Goal: Entertainment & Leisure: Browse casually

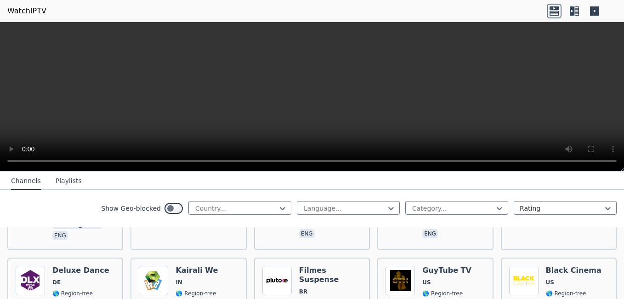
scroll to position [2632, 0]
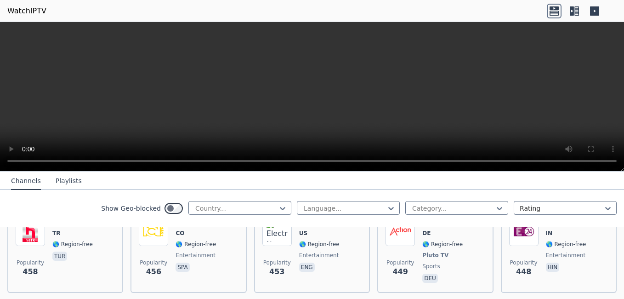
scroll to position [3401, 0]
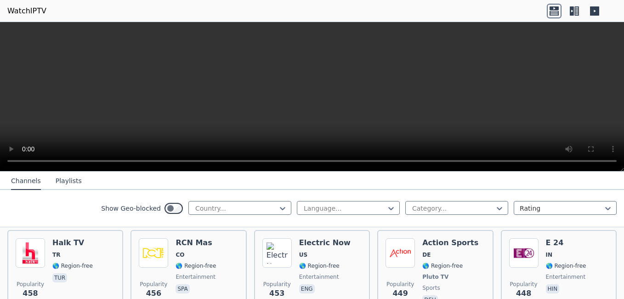
click at [181, 195] on div "Show Geo-blocked Country... Language... Category... Rating" at bounding box center [312, 208] width 624 height 37
click at [280, 208] on icon at bounding box center [283, 208] width 6 height 3
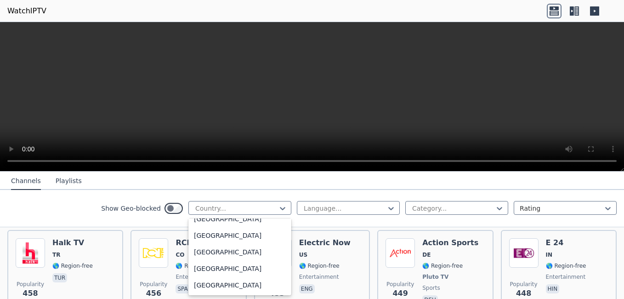
scroll to position [2925, 0]
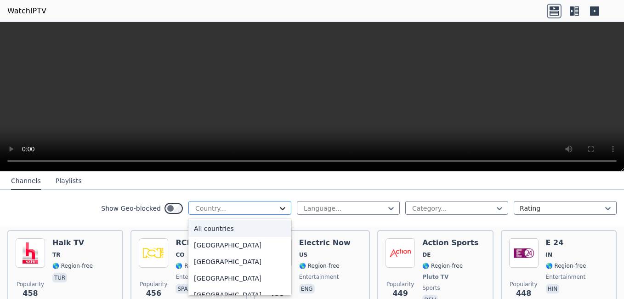
click at [278, 209] on icon at bounding box center [282, 207] width 9 height 9
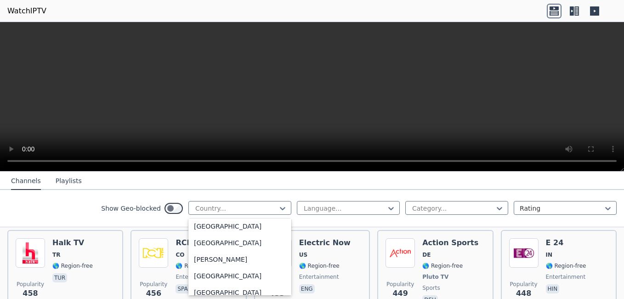
scroll to position [549, 0]
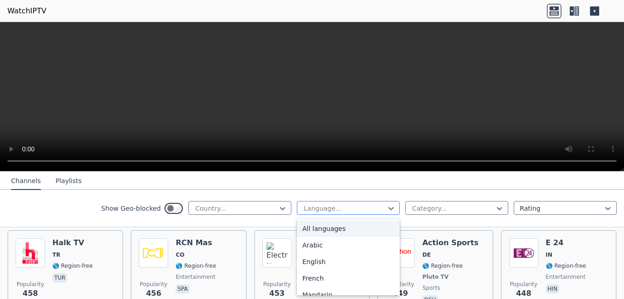
click at [323, 208] on div at bounding box center [345, 207] width 84 height 9
click at [278, 209] on icon at bounding box center [282, 207] width 9 height 9
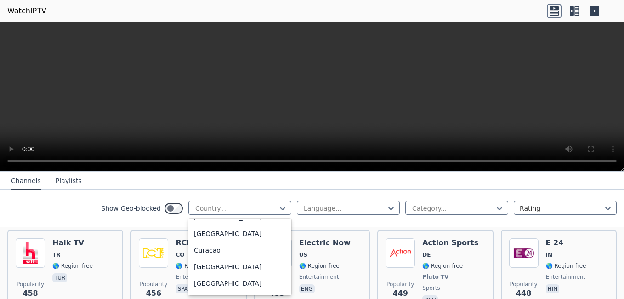
scroll to position [771, 0]
click at [203, 252] on div "[GEOGRAPHIC_DATA]" at bounding box center [239, 251] width 103 height 17
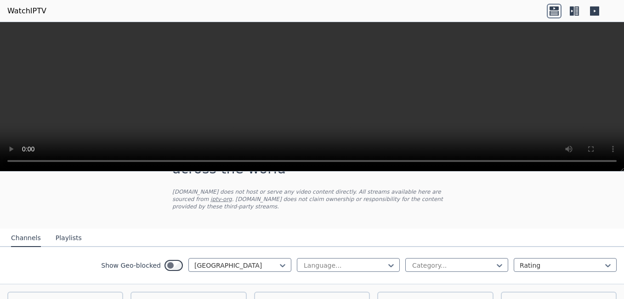
scroll to position [85, 0]
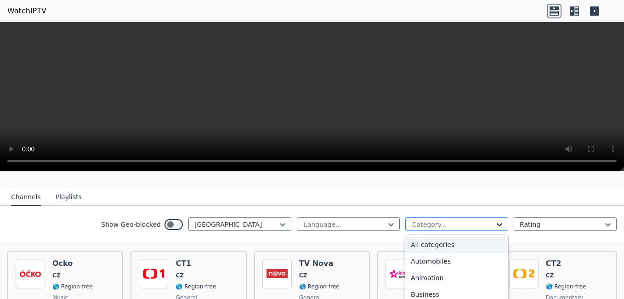
click at [497, 223] on icon at bounding box center [500, 224] width 6 height 3
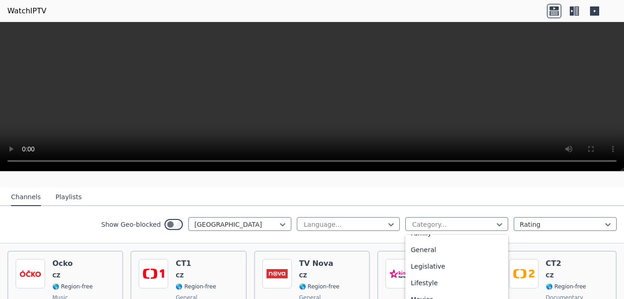
scroll to position [211, 0]
click at [415, 273] on div "Movies" at bounding box center [456, 281] width 103 height 17
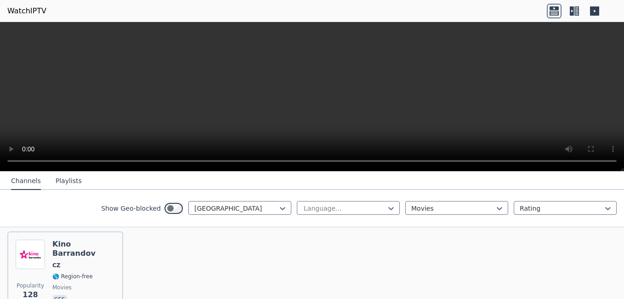
scroll to position [105, 0]
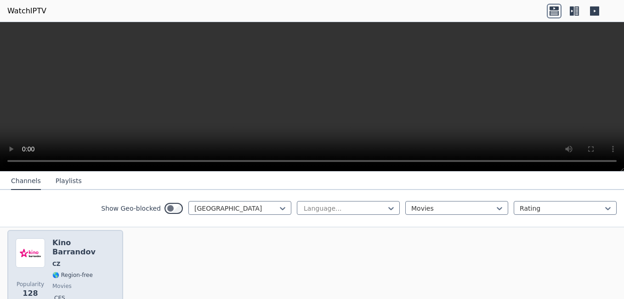
click at [64, 265] on div "Kino Barrandov CZ 🌎 Region-free movies ces" at bounding box center [83, 271] width 62 height 66
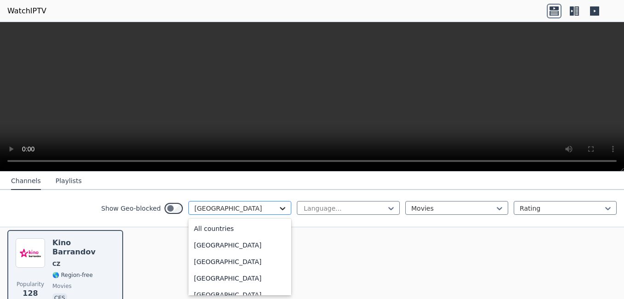
click at [280, 209] on icon at bounding box center [283, 208] width 6 height 3
click at [195, 221] on div "[GEOGRAPHIC_DATA]" at bounding box center [239, 213] width 103 height 17
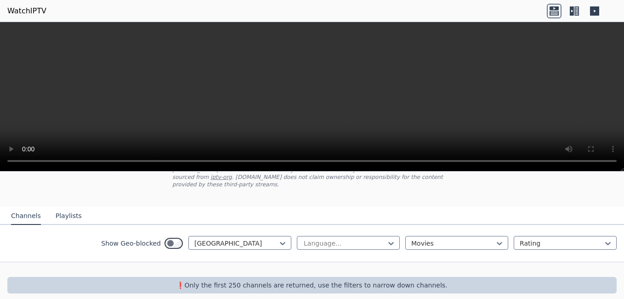
scroll to position [68, 0]
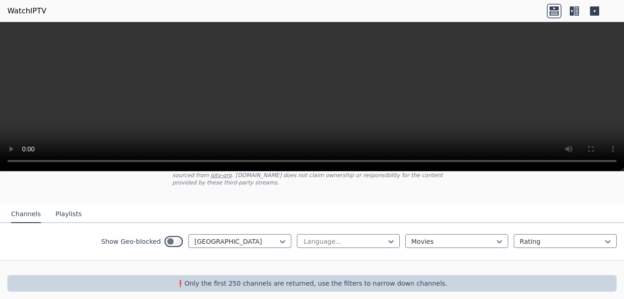
click at [273, 245] on div "Show Geo-blocked Japan Language... Movies Rating" at bounding box center [312, 241] width 624 height 37
click at [280, 240] on icon at bounding box center [283, 241] width 6 height 3
click at [278, 237] on icon at bounding box center [282, 241] width 9 height 9
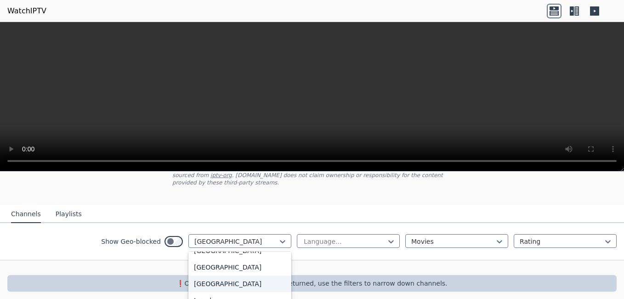
click at [240, 285] on div "[GEOGRAPHIC_DATA]" at bounding box center [239, 283] width 103 height 17
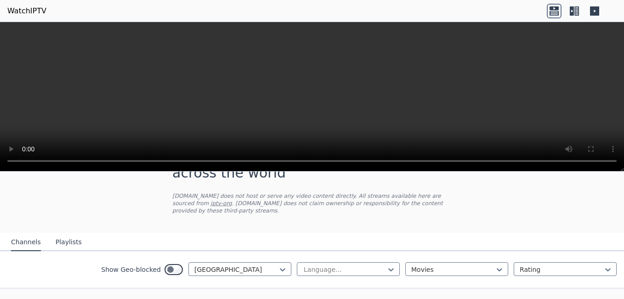
scroll to position [68, 0]
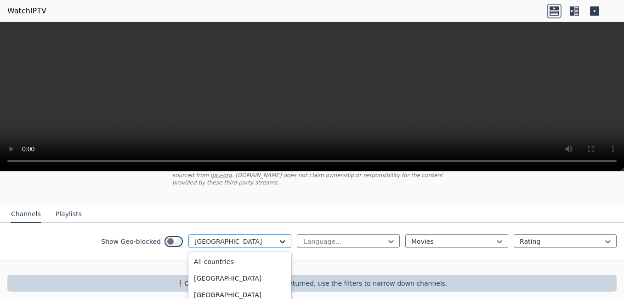
click at [278, 237] on icon at bounding box center [282, 241] width 9 height 9
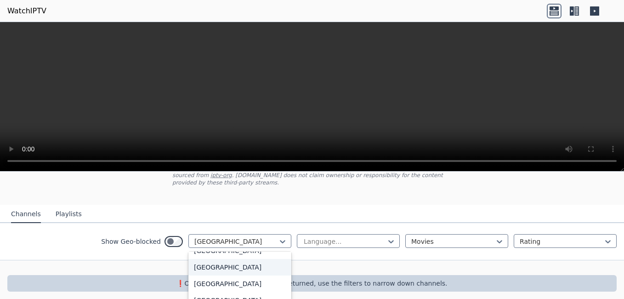
click at [207, 271] on div "[GEOGRAPHIC_DATA]" at bounding box center [239, 267] width 103 height 17
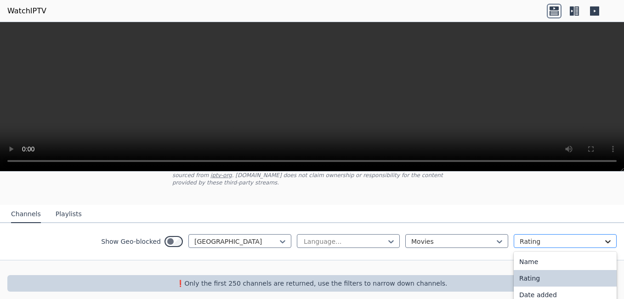
click at [603, 237] on icon at bounding box center [607, 241] width 9 height 9
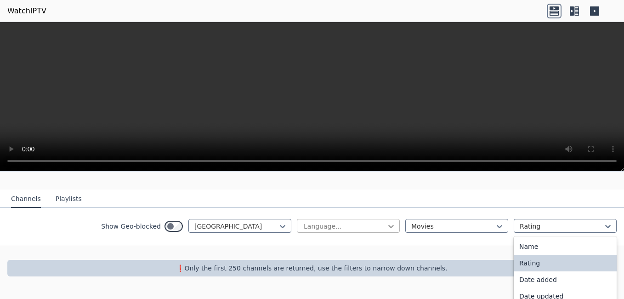
scroll to position [79, 0]
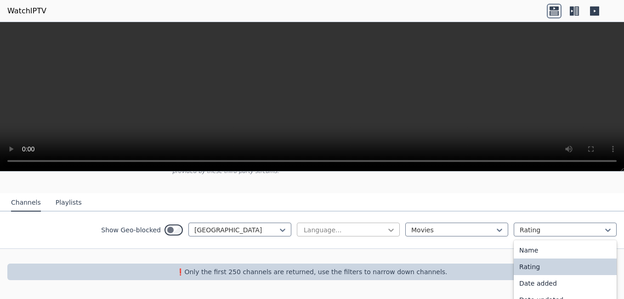
click at [386, 225] on icon at bounding box center [390, 229] width 9 height 9
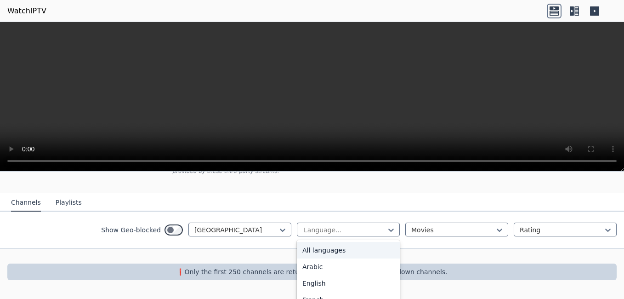
click at [333, 245] on div "All languages" at bounding box center [348, 250] width 103 height 17
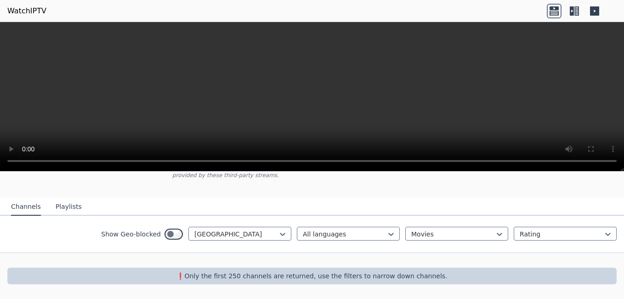
scroll to position [68, 0]
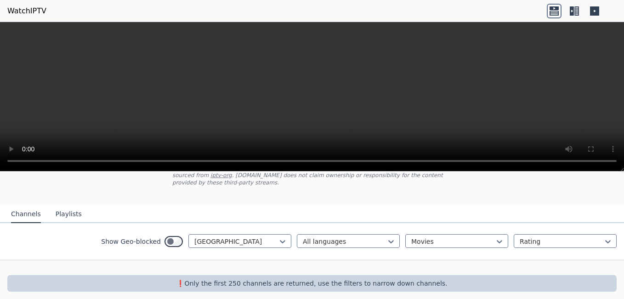
scroll to position [61, 0]
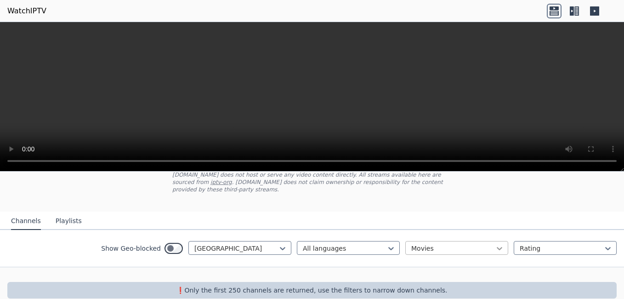
click at [497, 247] on icon at bounding box center [500, 248] width 6 height 3
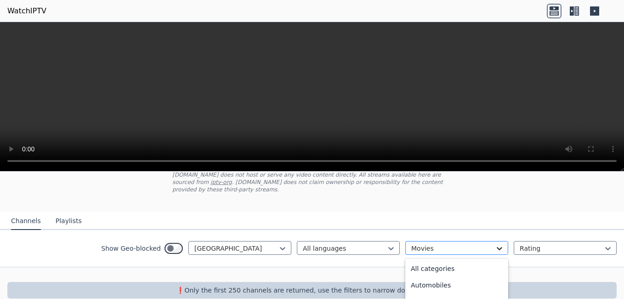
scroll to position [134, 0]
click at [432, 291] on div "Entertainment" at bounding box center [456, 299] width 103 height 17
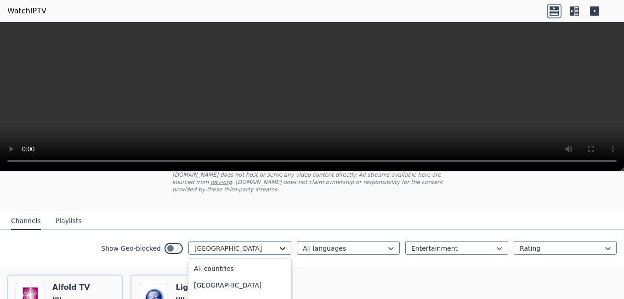
click at [280, 247] on icon at bounding box center [283, 248] width 6 height 3
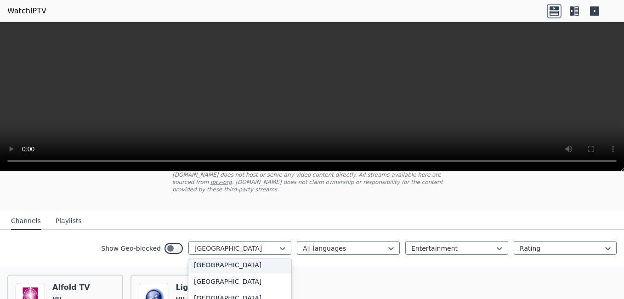
scroll to position [1186, 0]
click at [205, 256] on div "[GEOGRAPHIC_DATA]" at bounding box center [239, 256] width 103 height 17
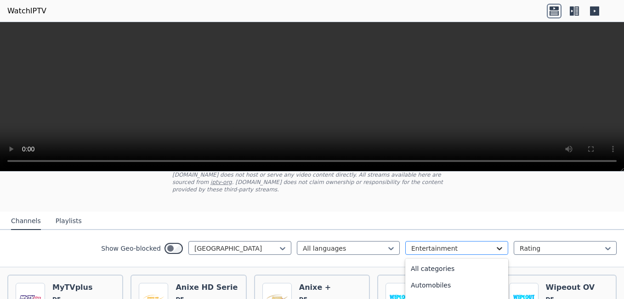
click at [497, 247] on icon at bounding box center [500, 248] width 6 height 3
click at [148, 92] on video at bounding box center [312, 96] width 624 height 149
click at [495, 243] on icon at bounding box center [499, 247] width 9 height 9
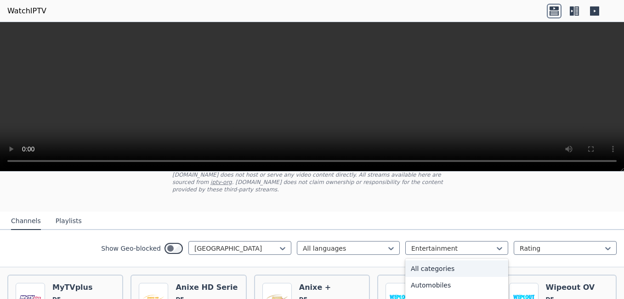
drag, startPoint x: 494, startPoint y: 253, endPoint x: 496, endPoint y: 270, distance: 16.6
click at [445, 269] on div "General" at bounding box center [456, 277] width 103 height 17
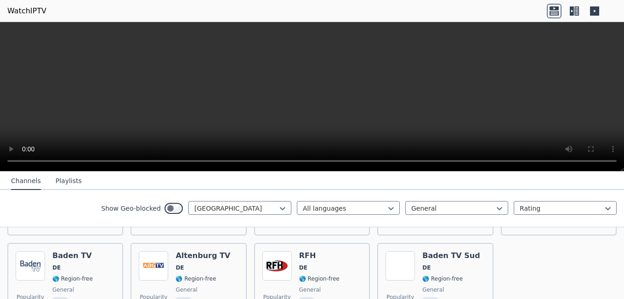
scroll to position [268, 0]
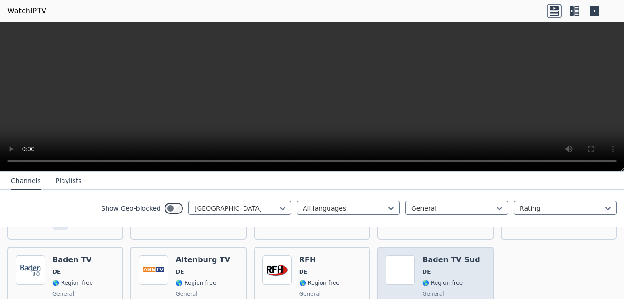
click at [377, 247] on div "Popularity 13 Baden TV Sud DE 🌎 Region-free general deu" at bounding box center [435, 288] width 116 height 83
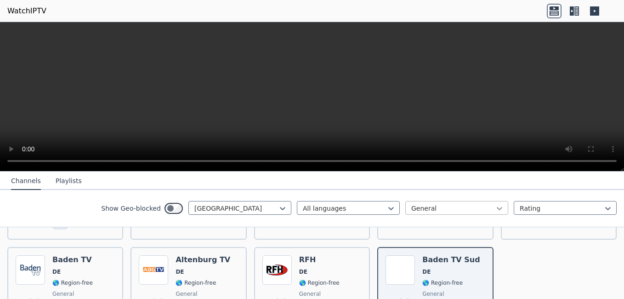
click at [495, 209] on icon at bounding box center [499, 207] width 9 height 9
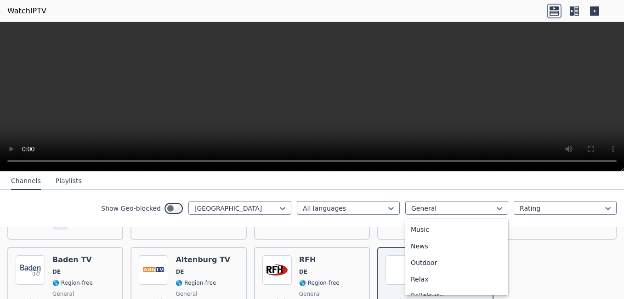
scroll to position [241, 0]
click at [414, 250] on div "Music" at bounding box center [456, 251] width 103 height 17
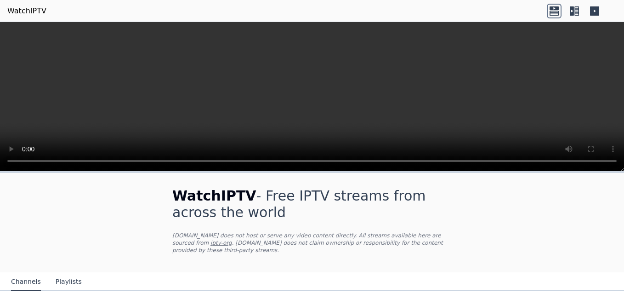
click at [623, 162] on video at bounding box center [312, 96] width 624 height 149
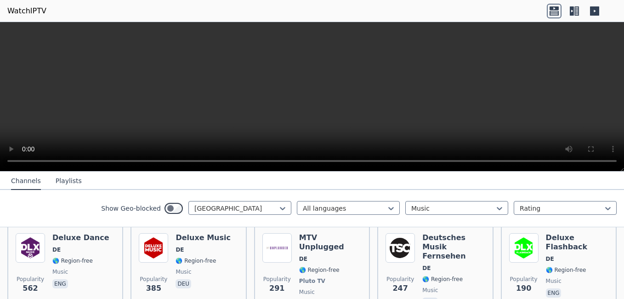
scroll to position [100, 0]
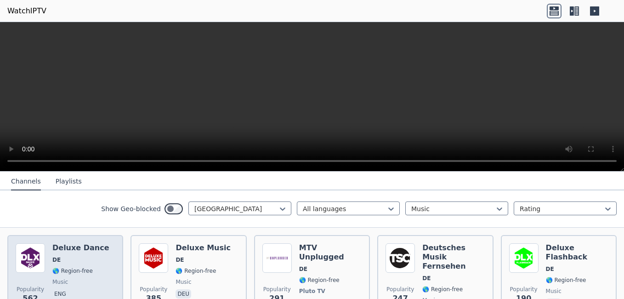
click at [76, 256] on span "DE" at bounding box center [80, 259] width 57 height 7
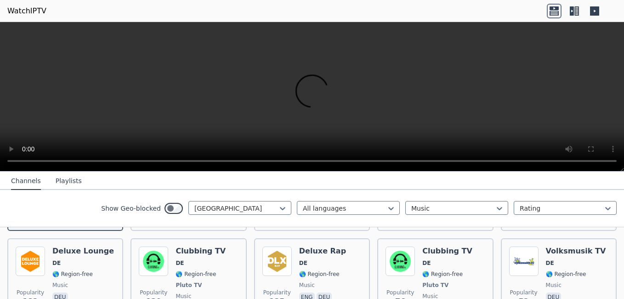
scroll to position [196, 0]
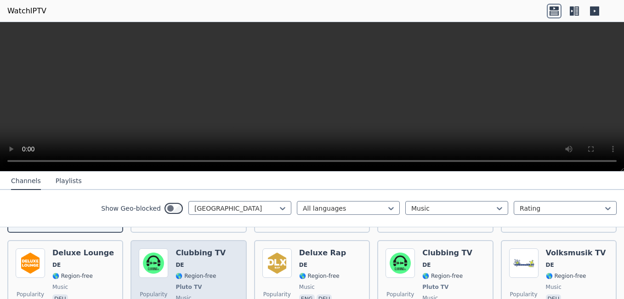
click at [218, 251] on div "Popularity 139 Clubbing TV DE 🌎 Region-free Pluto TV music deu" at bounding box center [188, 282] width 99 height 68
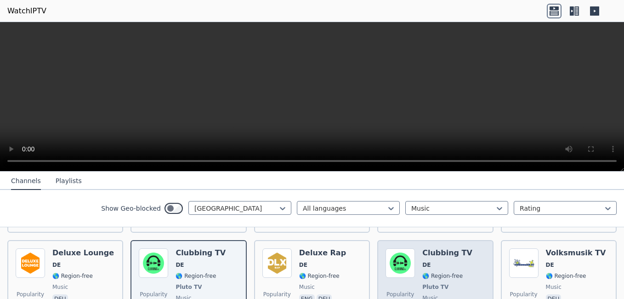
click at [410, 257] on img at bounding box center [399, 262] width 29 height 29
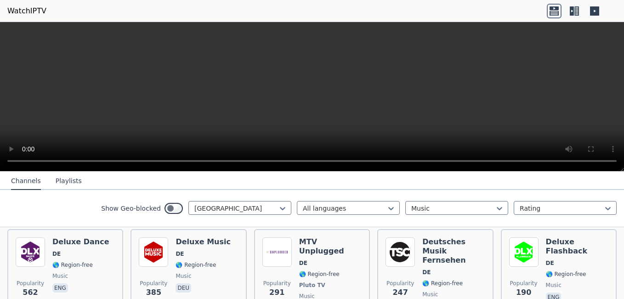
scroll to position [104, 0]
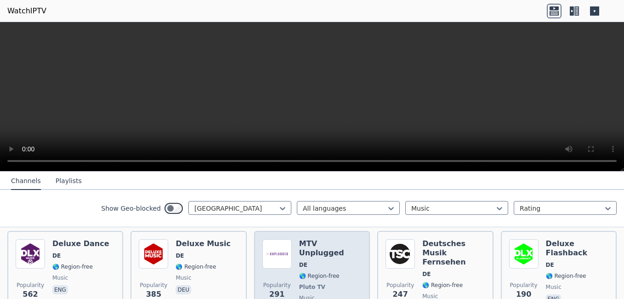
click at [303, 272] on span "🌎 Region-free" at bounding box center [319, 275] width 40 height 7
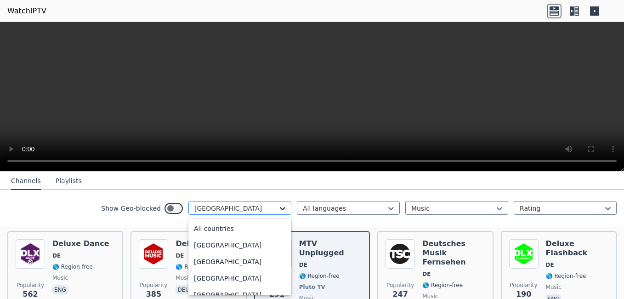
click at [278, 210] on icon at bounding box center [282, 207] width 9 height 9
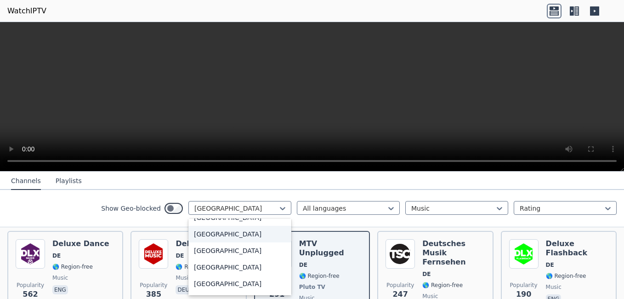
click at [195, 242] on div "[GEOGRAPHIC_DATA]" at bounding box center [239, 234] width 103 height 17
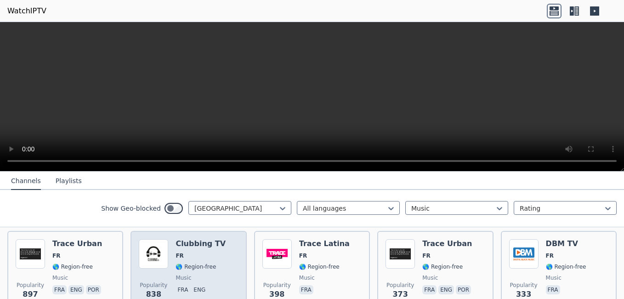
click at [192, 263] on span "🌎 Region-free" at bounding box center [195, 266] width 40 height 7
click at [186, 263] on span "🌎 Region-free" at bounding box center [195, 266] width 40 height 7
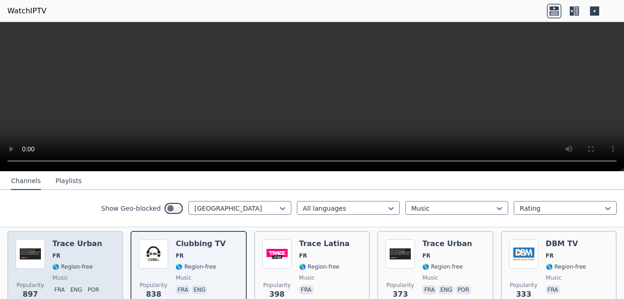
click at [94, 263] on span "🌎 Region-free" at bounding box center [77, 266] width 51 height 7
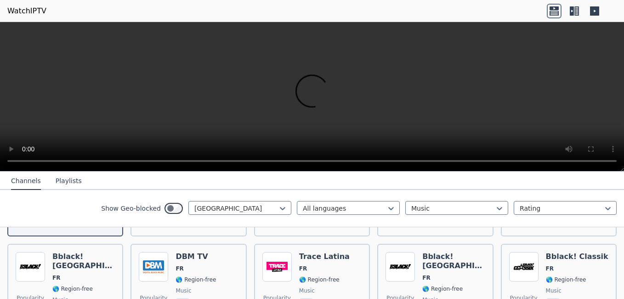
scroll to position [198, 0]
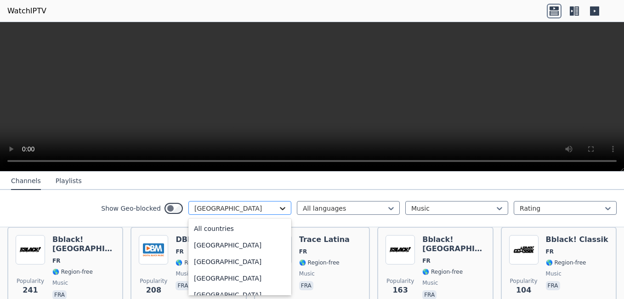
click at [280, 209] on icon at bounding box center [283, 208] width 6 height 3
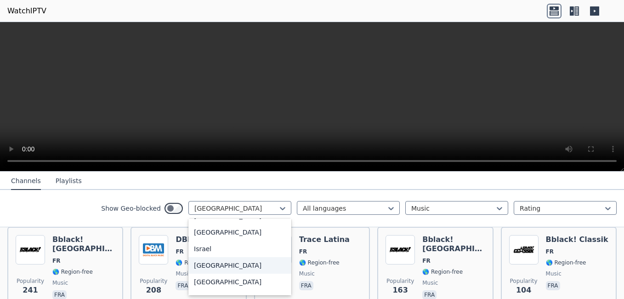
click at [189, 273] on div "[GEOGRAPHIC_DATA]" at bounding box center [239, 265] width 103 height 17
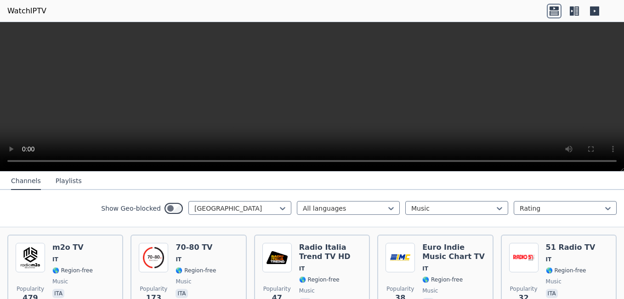
scroll to position [107, 0]
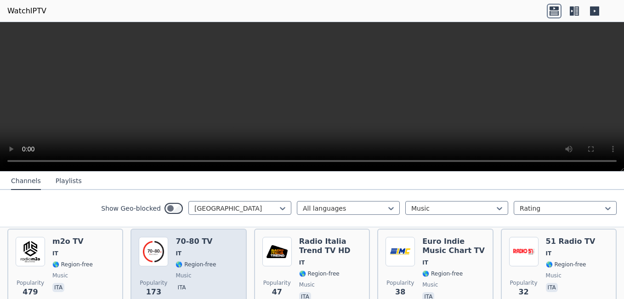
click at [177, 272] on div "70-80 TV IT 🌎 Region-free music ita" at bounding box center [195, 270] width 40 height 66
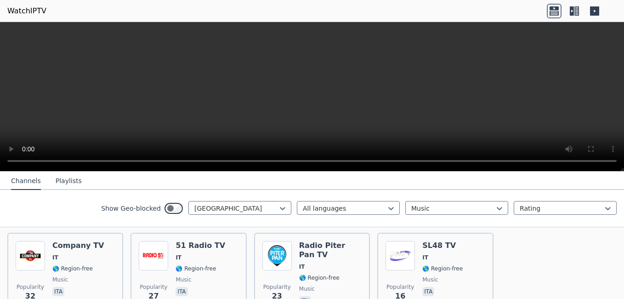
scroll to position [158, 0]
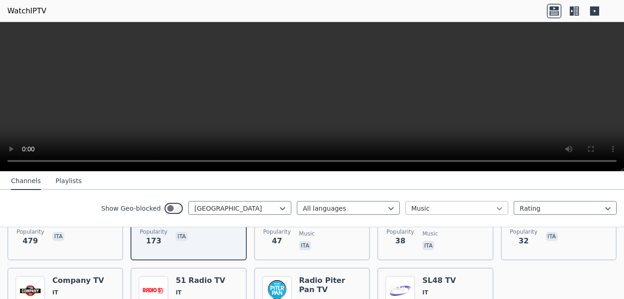
click at [495, 209] on icon at bounding box center [499, 207] width 9 height 9
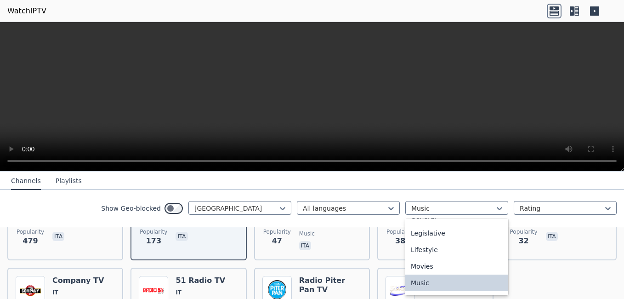
scroll to position [233, 0]
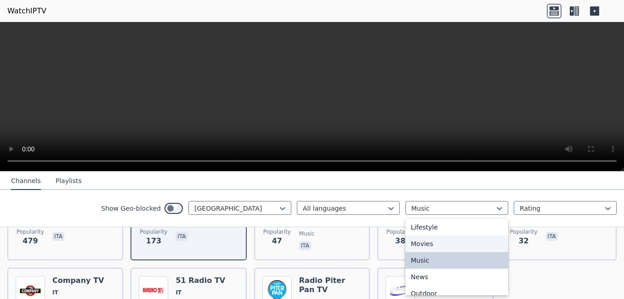
click at [438, 246] on div "Movies" at bounding box center [456, 243] width 103 height 17
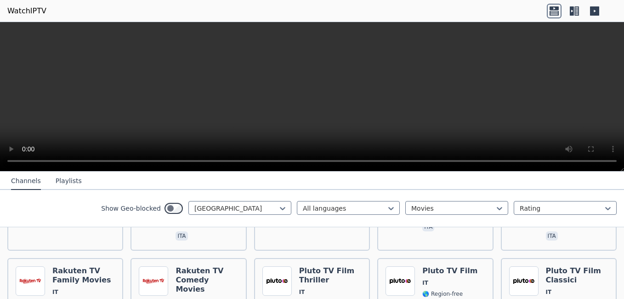
scroll to position [194, 0]
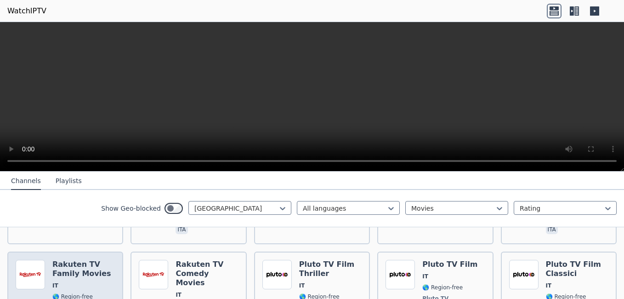
click at [77, 264] on div "Rakuten TV Family Movies IT 🌎 Region-free Rakuten TV family movies ita" at bounding box center [83, 303] width 62 height 86
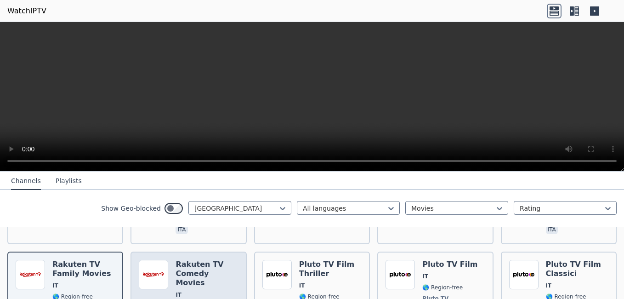
click at [176, 291] on span "IT" at bounding box center [178, 294] width 6 height 7
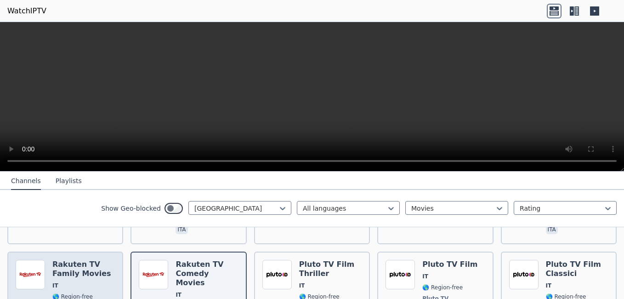
click at [93, 264] on div "Rakuten TV Family Movies IT 🌎 Region-free Rakuten TV family movies ita" at bounding box center [83, 303] width 62 height 86
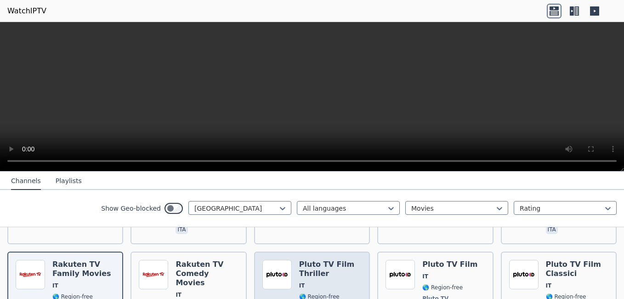
click at [291, 276] on div "Popularity 89 Pluto TV Film Thriller IT 🌎 Region-free Pluto TV movies ita" at bounding box center [311, 303] width 99 height 86
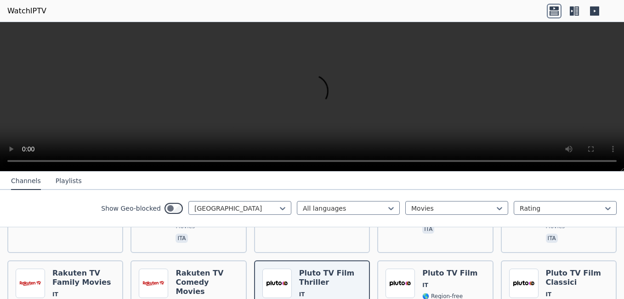
scroll to position [183, 0]
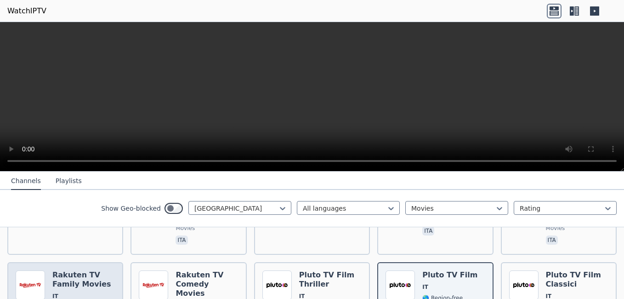
click at [95, 292] on span "IT" at bounding box center [83, 295] width 62 height 7
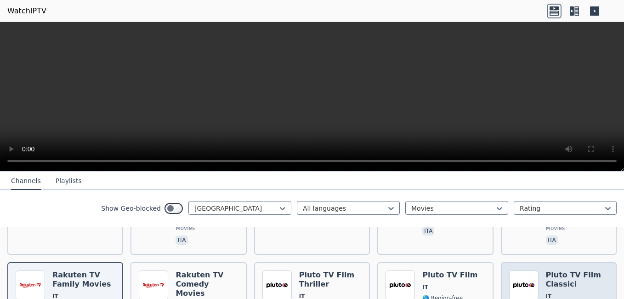
click at [547, 292] on span "IT" at bounding box center [577, 295] width 62 height 7
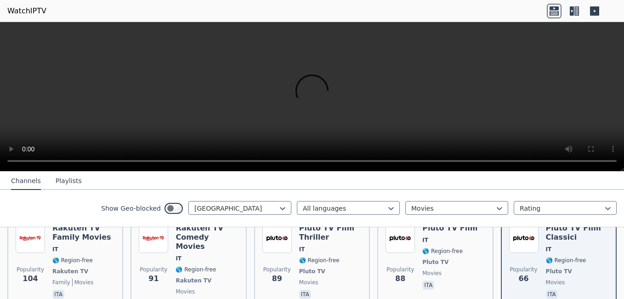
scroll to position [287, 0]
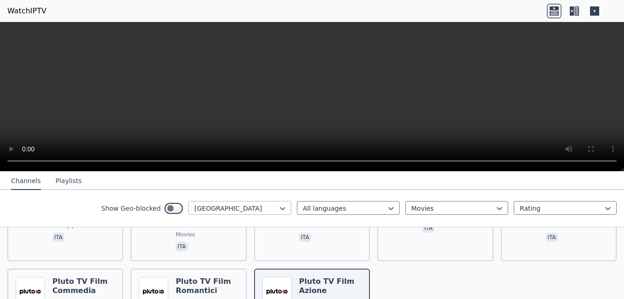
click at [255, 209] on div at bounding box center [236, 207] width 84 height 9
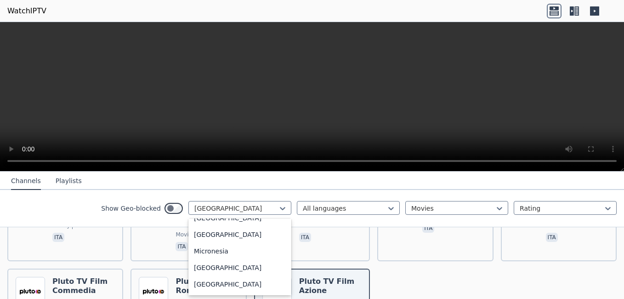
scroll to position [2156, 0]
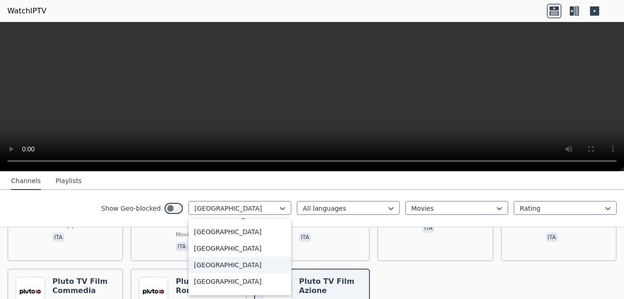
click at [205, 262] on div "[GEOGRAPHIC_DATA]" at bounding box center [239, 264] width 103 height 17
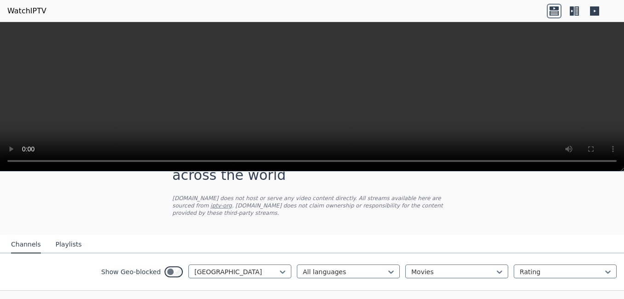
scroll to position [68, 0]
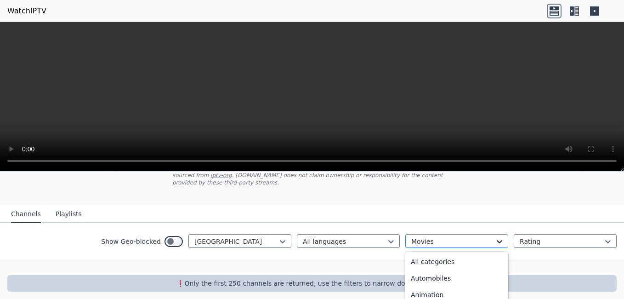
click at [495, 237] on icon at bounding box center [499, 241] width 9 height 9
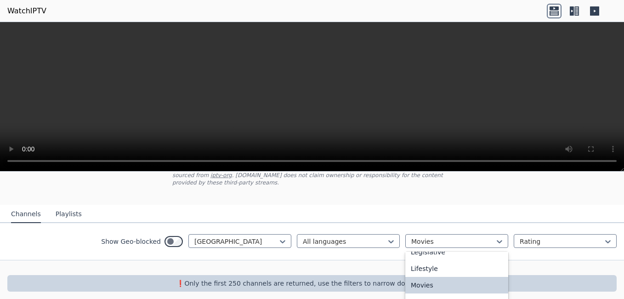
scroll to position [228, 0]
click at [410, 289] on div "Music" at bounding box center [456, 297] width 103 height 17
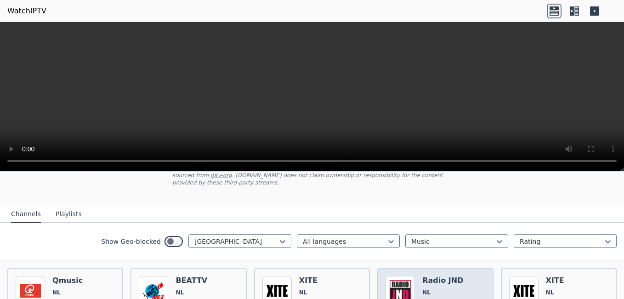
click at [426, 298] on span "🌎 Region-free" at bounding box center [442, 302] width 40 height 7
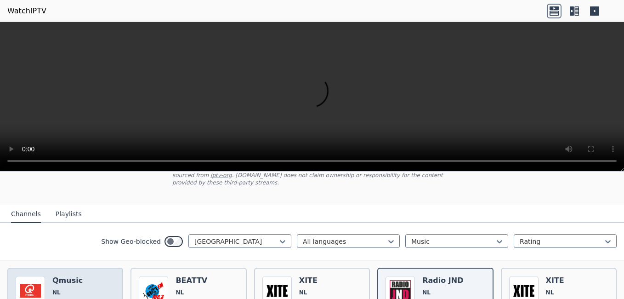
click at [84, 288] on span "NL" at bounding box center [72, 291] width 40 height 7
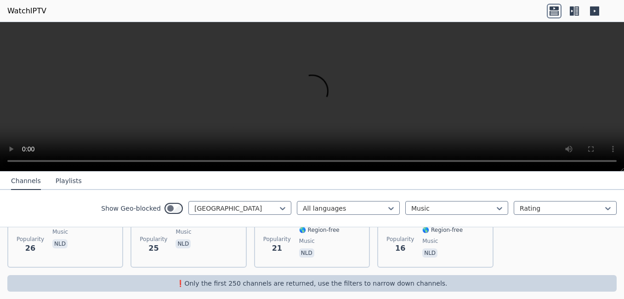
scroll to position [106, 0]
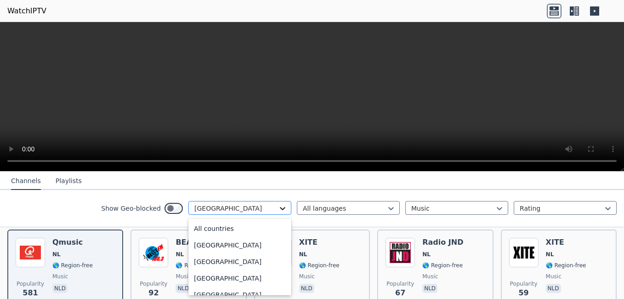
click at [280, 209] on icon at bounding box center [283, 208] width 6 height 3
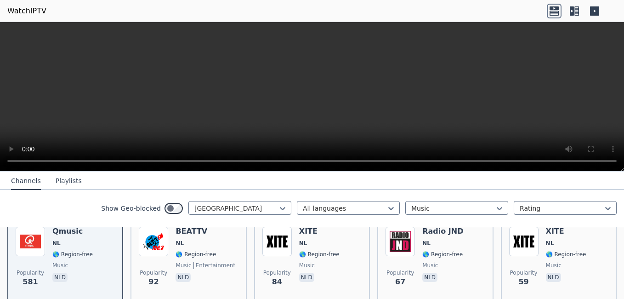
scroll to position [119, 0]
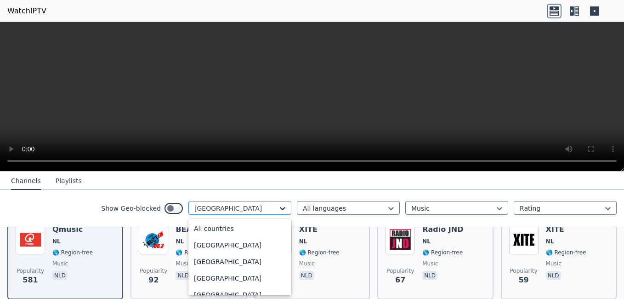
click at [278, 209] on icon at bounding box center [282, 207] width 9 height 9
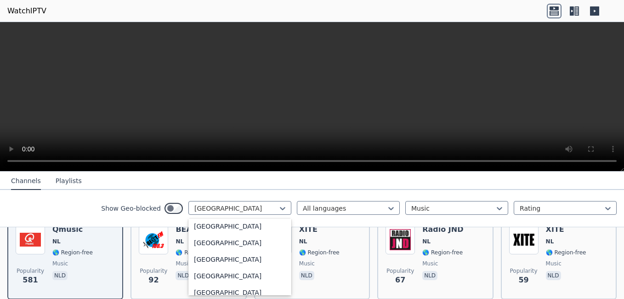
scroll to position [3197, 0]
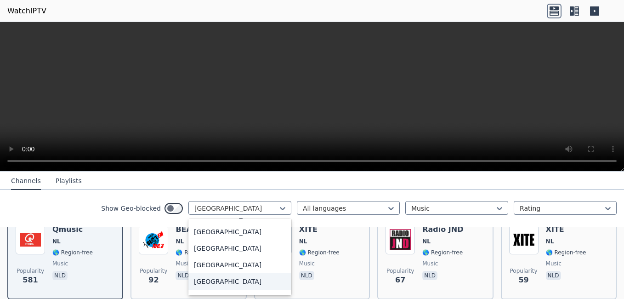
click at [211, 282] on div "[GEOGRAPHIC_DATA]" at bounding box center [239, 281] width 103 height 17
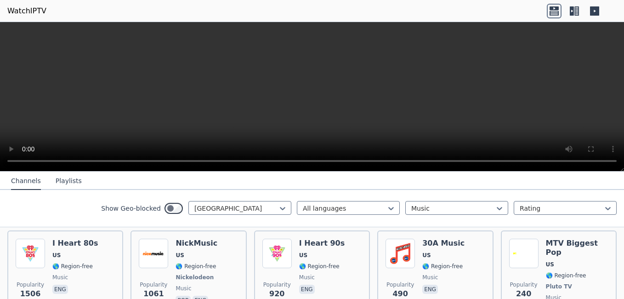
scroll to position [98, 0]
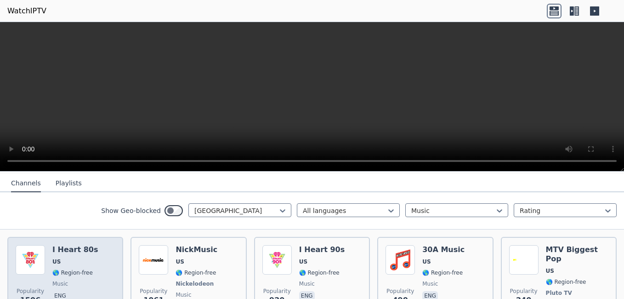
click at [98, 253] on div "Popularity 1506 I Heart 80s US 🌎 Region-free music eng" at bounding box center [65, 283] width 99 height 77
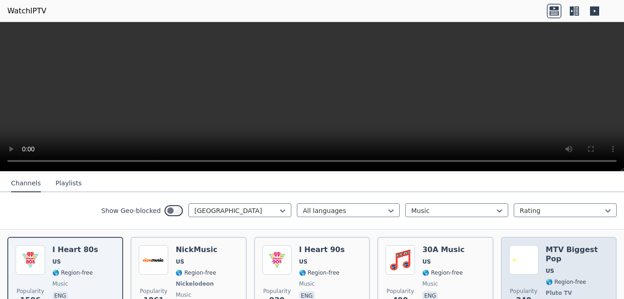
click at [557, 261] on div "MTV Biggest Pop US 🌎 Region-free Pluto TV music eng" at bounding box center [577, 283] width 62 height 77
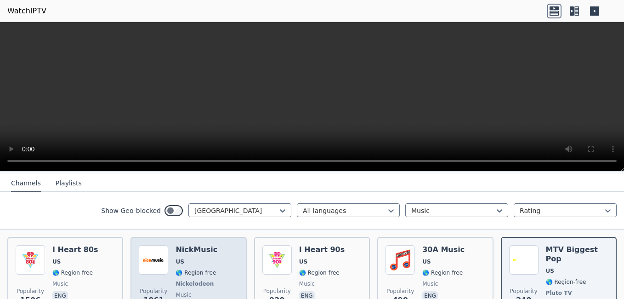
click at [193, 269] on span "🌎 Region-free" at bounding box center [195, 272] width 40 height 7
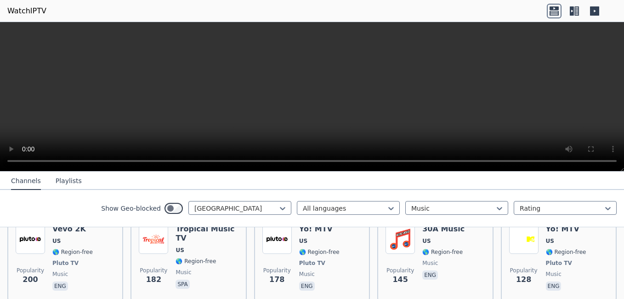
scroll to position [180, 0]
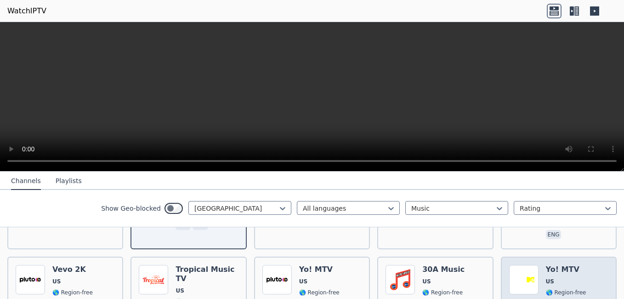
click at [537, 268] on div "Popularity [DEMOGRAPHIC_DATA]! MTV US 🌎 Region-free Pluto TV music eng" at bounding box center [558, 299] width 99 height 68
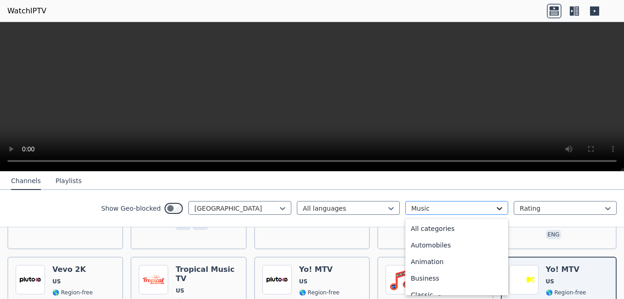
click at [495, 208] on icon at bounding box center [499, 207] width 9 height 9
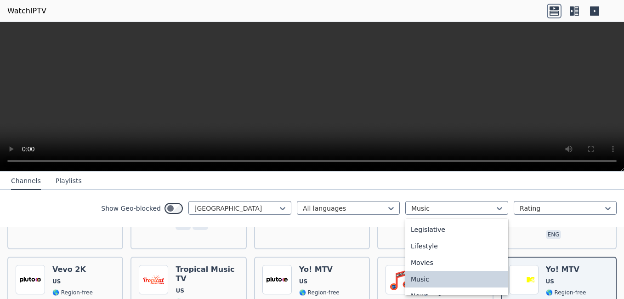
scroll to position [218, 0]
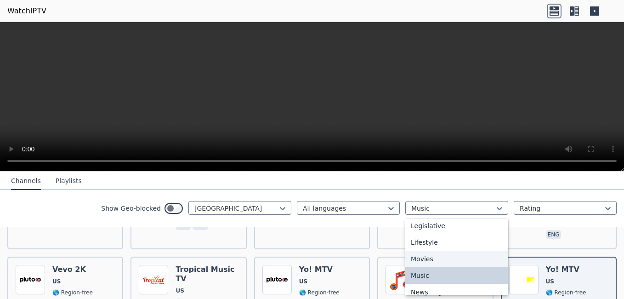
click at [414, 259] on div "Movies" at bounding box center [456, 258] width 103 height 17
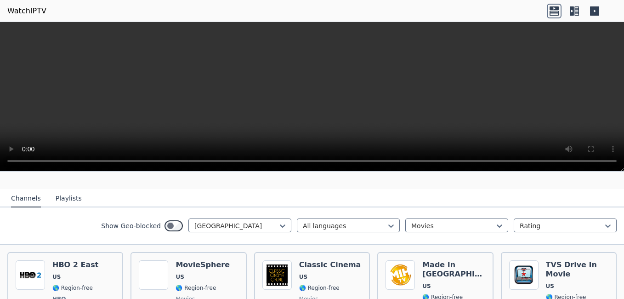
scroll to position [89, 0]
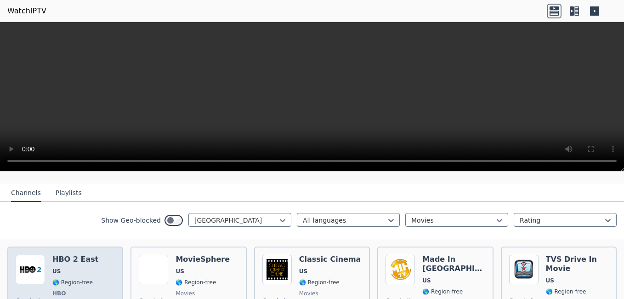
click at [95, 261] on div "Popularity 7421 HBO 2 East US 🌎 Region-free HBO movies series eng spa" at bounding box center [65, 288] width 99 height 68
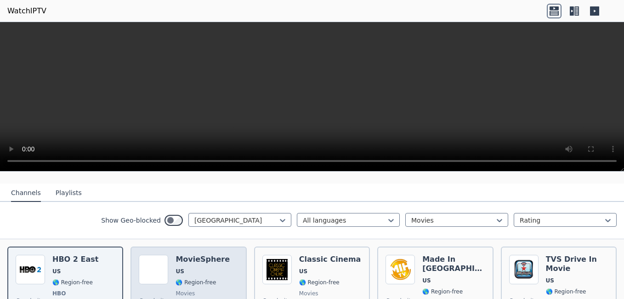
click at [210, 278] on span "🌎 Region-free" at bounding box center [195, 281] width 40 height 7
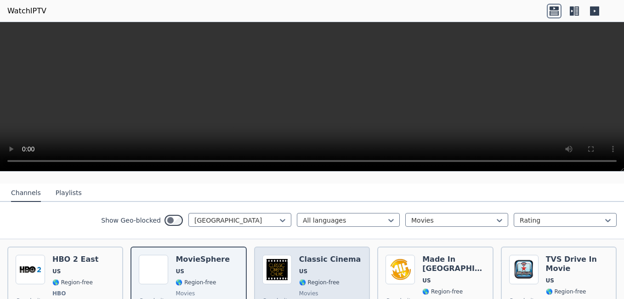
click at [303, 278] on span "🌎 Region-free" at bounding box center [319, 281] width 40 height 7
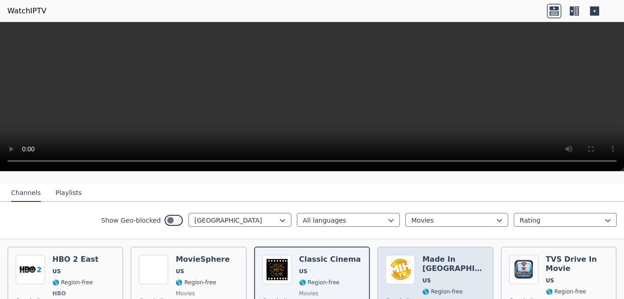
click at [443, 280] on div "Made In [GEOGRAPHIC_DATA] [GEOGRAPHIC_DATA] 🌎 Region-free movies eng" at bounding box center [453, 288] width 62 height 68
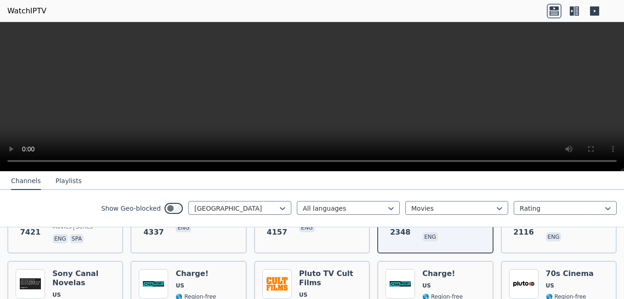
scroll to position [172, 0]
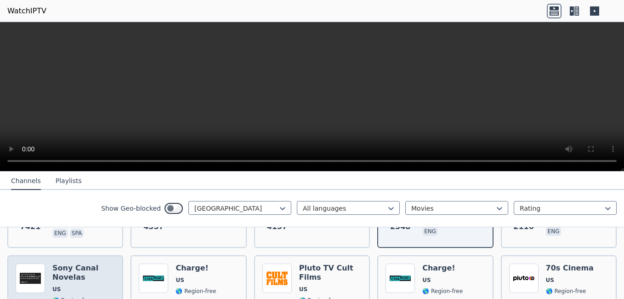
click at [71, 267] on h6 "Sony Canal Novelas" at bounding box center [83, 272] width 62 height 18
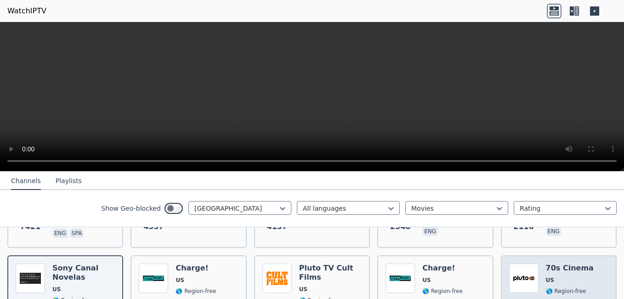
click at [556, 287] on div "70s Cinema US 🌎 Region-free Pluto TV movies eng" at bounding box center [570, 301] width 48 height 77
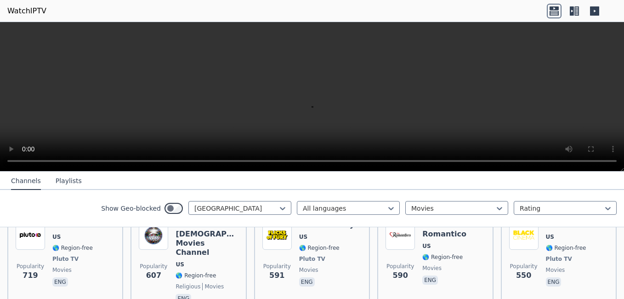
scroll to position [266, 0]
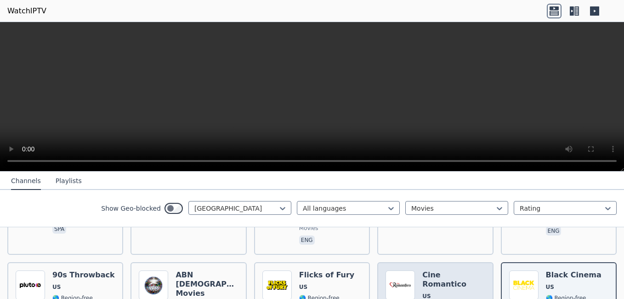
click at [445, 292] on span "US" at bounding box center [453, 295] width 62 height 7
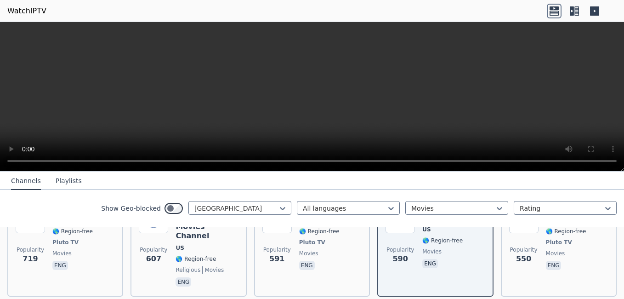
scroll to position [371, 0]
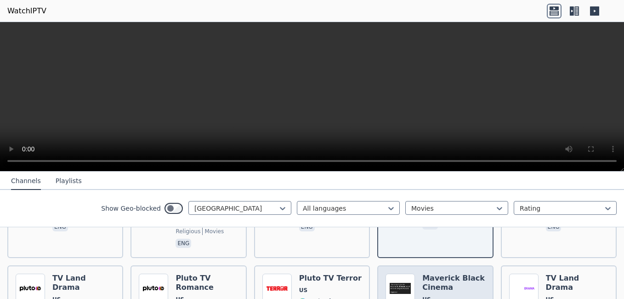
click at [453, 273] on h6 "Maverick Black Cinema" at bounding box center [453, 282] width 62 height 18
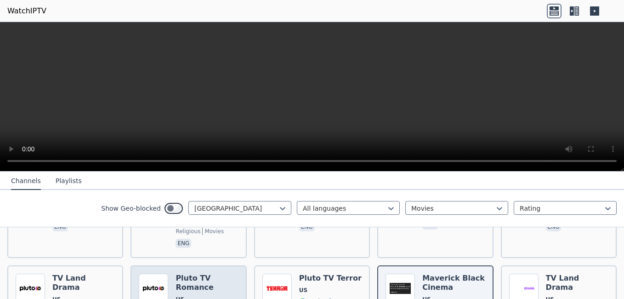
click at [195, 295] on span "US" at bounding box center [206, 298] width 62 height 7
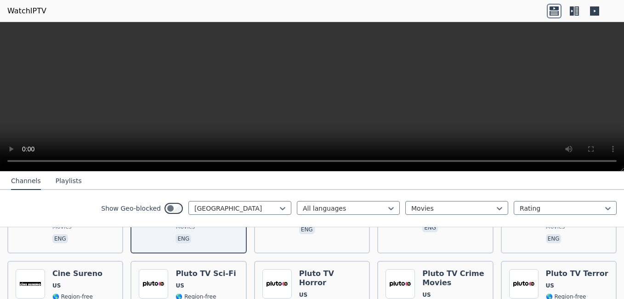
scroll to position [466, 0]
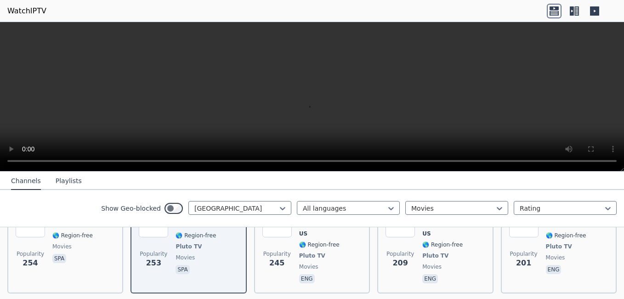
scroll to position [576, 0]
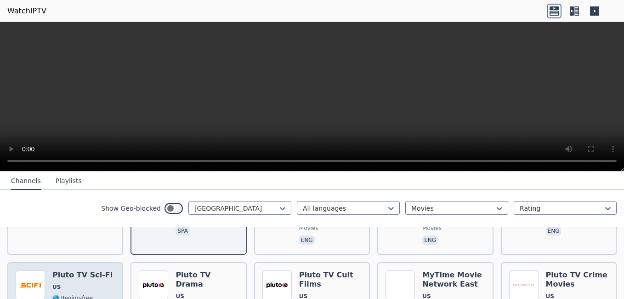
click at [98, 283] on span "US" at bounding box center [82, 286] width 60 height 7
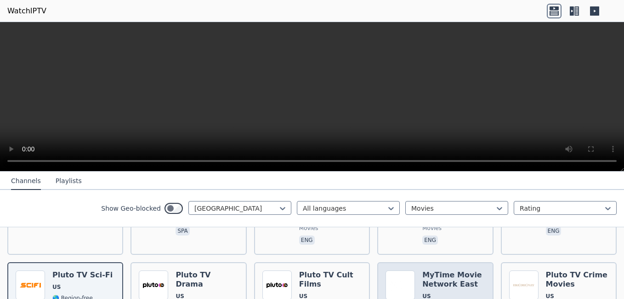
click at [435, 292] on span "US" at bounding box center [453, 295] width 62 height 7
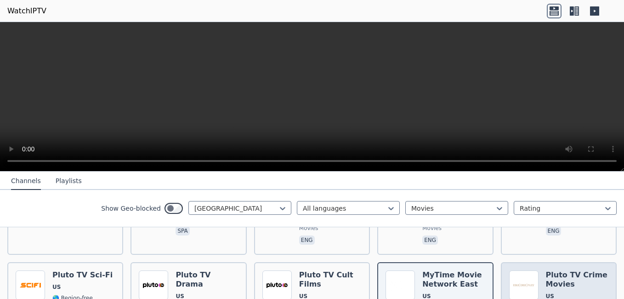
click at [546, 292] on span "US" at bounding box center [550, 295] width 8 height 7
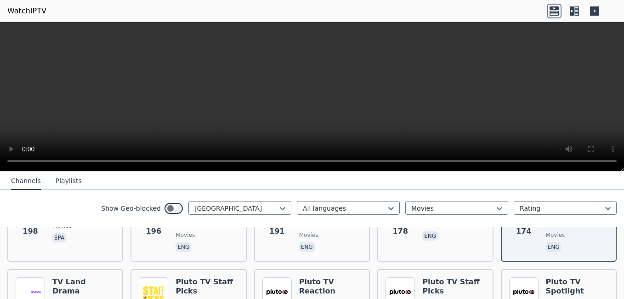
scroll to position [682, 0]
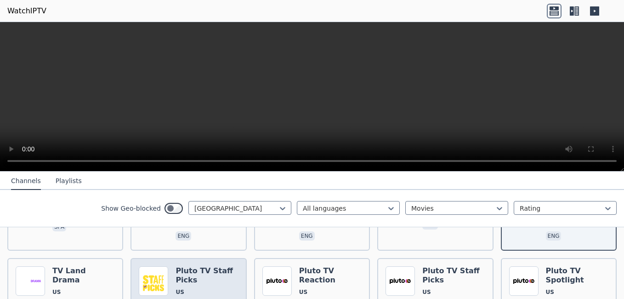
click at [201, 266] on h6 "Pluto TV Staff Picks" at bounding box center [206, 275] width 62 height 18
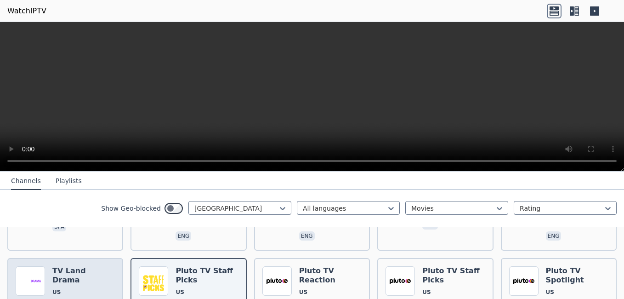
click at [97, 298] on span "🌎 Region-free" at bounding box center [83, 302] width 62 height 7
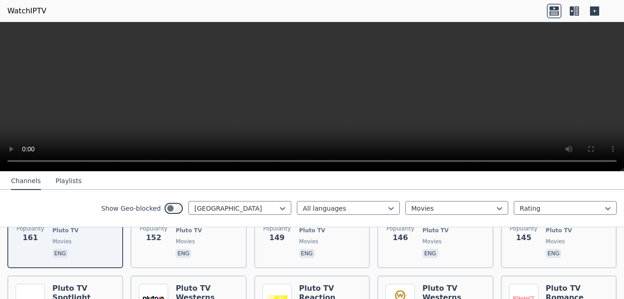
scroll to position [782, 0]
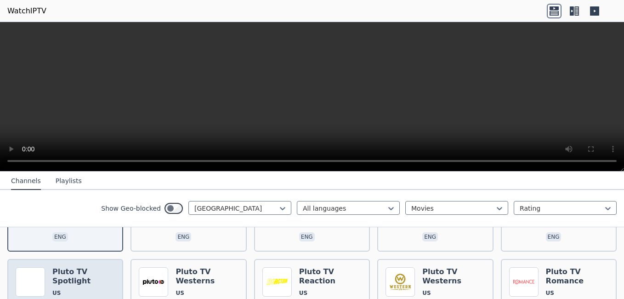
click at [96, 289] on span "US" at bounding box center [83, 292] width 62 height 7
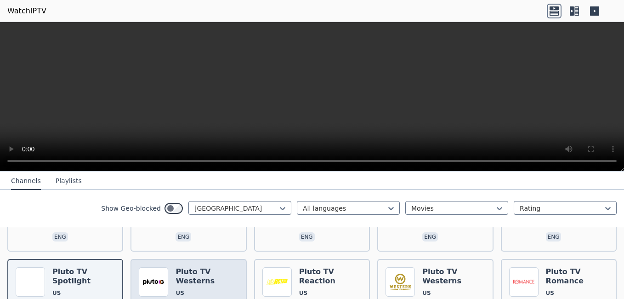
click at [189, 298] on span "🌎 Region-free" at bounding box center [195, 303] width 40 height 7
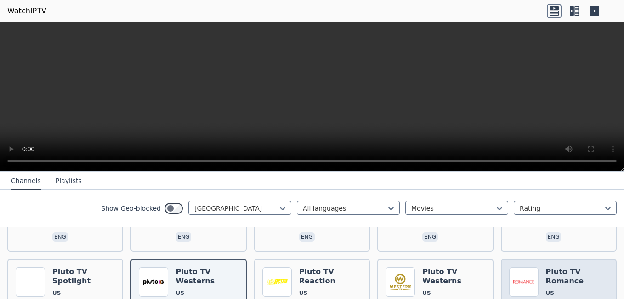
click at [531, 267] on img at bounding box center [523, 281] width 29 height 29
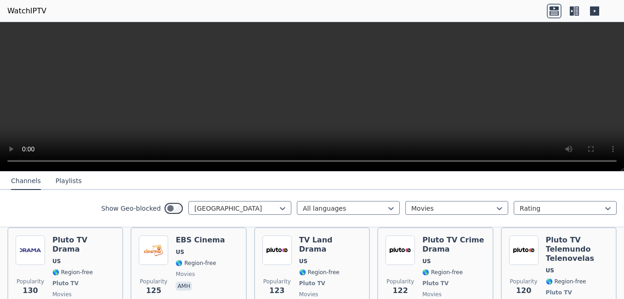
scroll to position [987, 0]
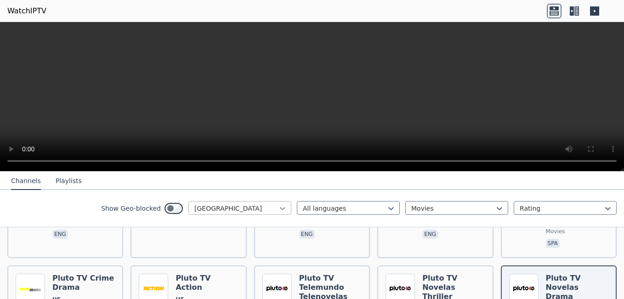
click at [280, 209] on icon at bounding box center [283, 208] width 6 height 3
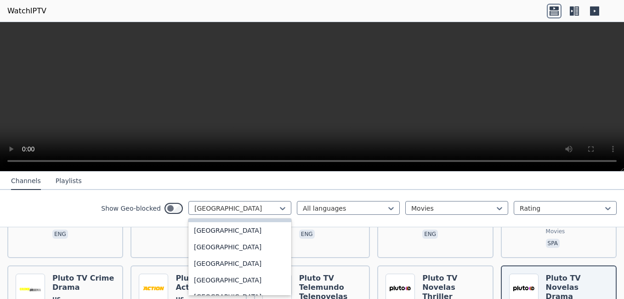
scroll to position [3201, 0]
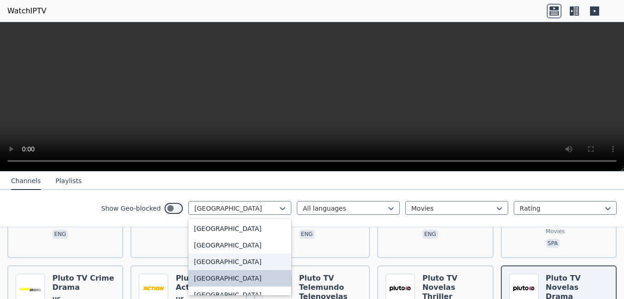
click at [234, 262] on div "[GEOGRAPHIC_DATA]" at bounding box center [239, 261] width 103 height 17
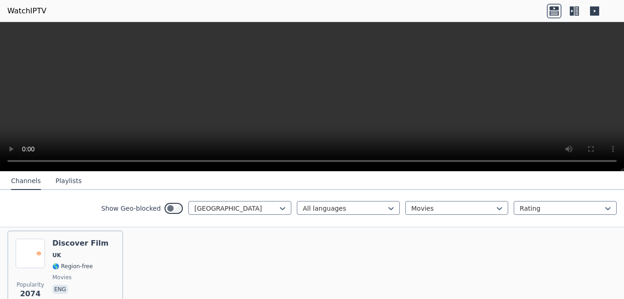
scroll to position [93, 0]
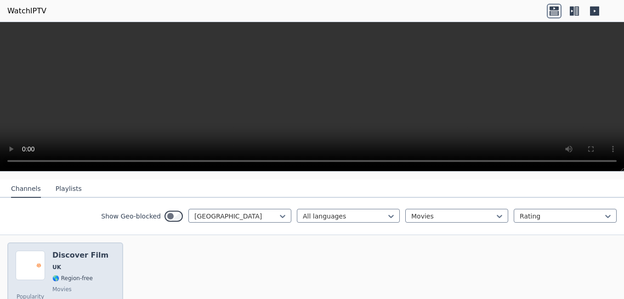
click at [64, 274] on span "🌎 Region-free" at bounding box center [72, 277] width 40 height 7
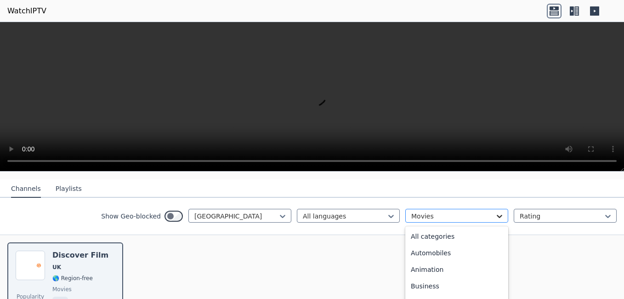
click at [495, 211] on icon at bounding box center [499, 215] width 9 height 9
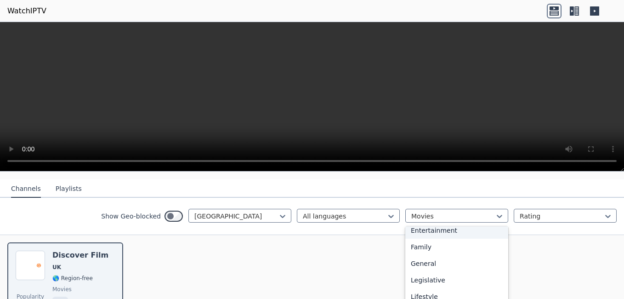
scroll to position [205, 0]
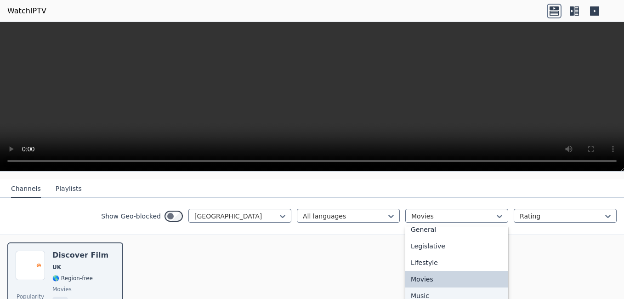
click at [431, 290] on div "Music" at bounding box center [456, 295] width 103 height 17
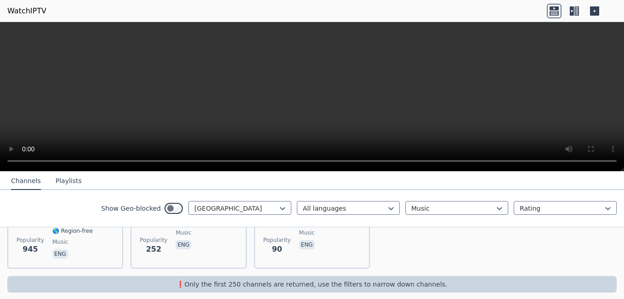
scroll to position [93, 0]
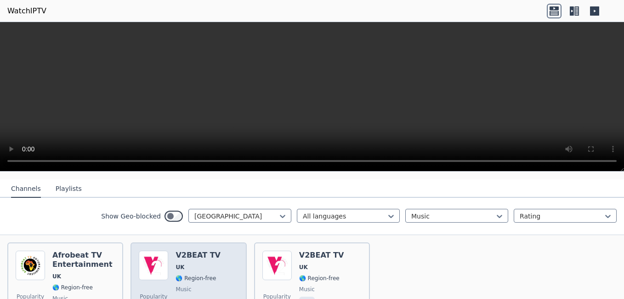
click at [191, 265] on div "V2BEAT TV UK 🌎 Region-free music eng" at bounding box center [197, 283] width 45 height 66
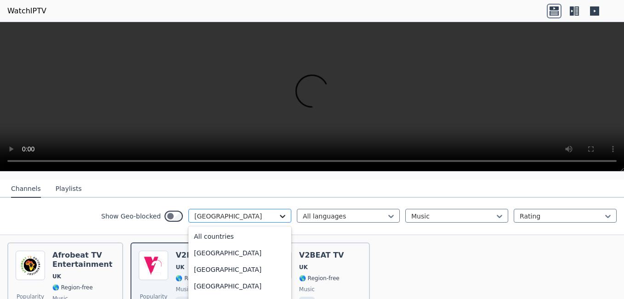
click at [278, 211] on icon at bounding box center [282, 215] width 9 height 9
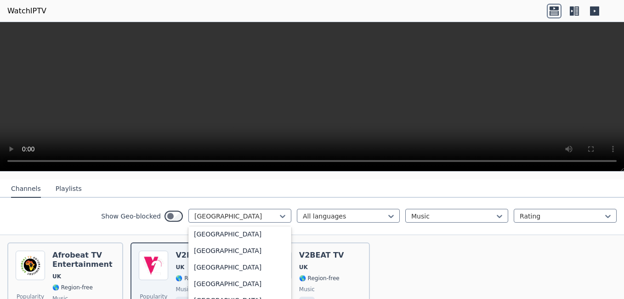
scroll to position [3120, 0]
click at [204, 262] on div "[GEOGRAPHIC_DATA]" at bounding box center [239, 267] width 103 height 17
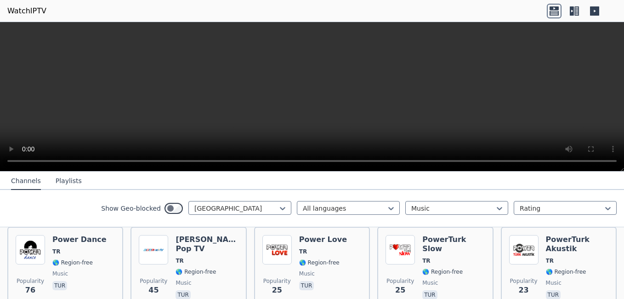
scroll to position [56, 0]
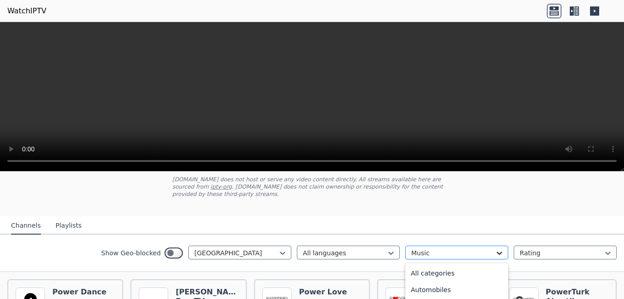
click at [497, 251] on icon at bounding box center [500, 252] width 6 height 3
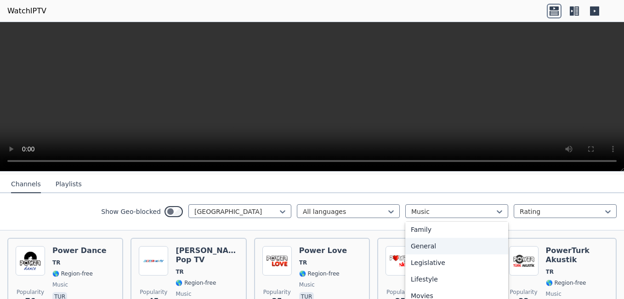
scroll to position [200, 0]
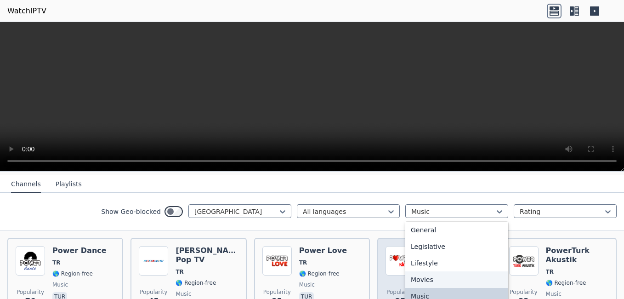
click at [410, 276] on div "Movies" at bounding box center [456, 279] width 103 height 17
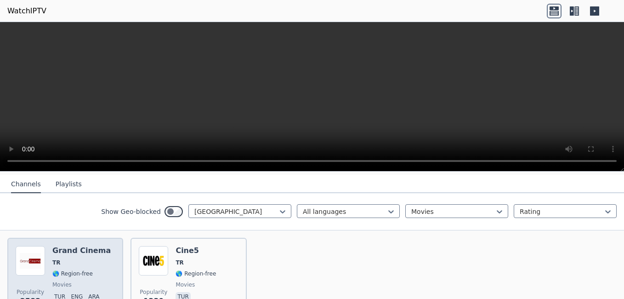
click at [50, 268] on div "Popularity 2582 Grand Cinema TR 🌎 Region-free movies tur eng ara" at bounding box center [65, 279] width 99 height 66
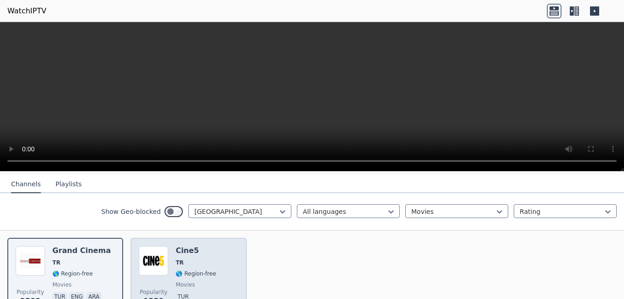
click at [148, 274] on div "Popularity 1339" at bounding box center [153, 279] width 29 height 66
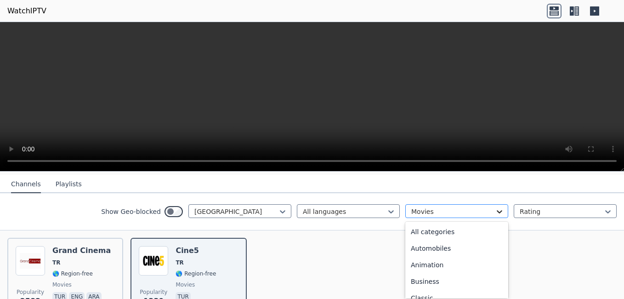
click at [495, 210] on icon at bounding box center [499, 211] width 9 height 9
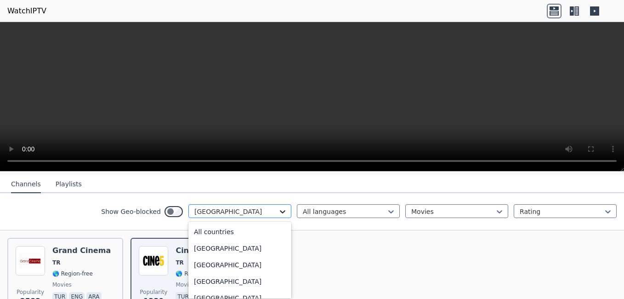
click at [278, 207] on icon at bounding box center [282, 211] width 9 height 9
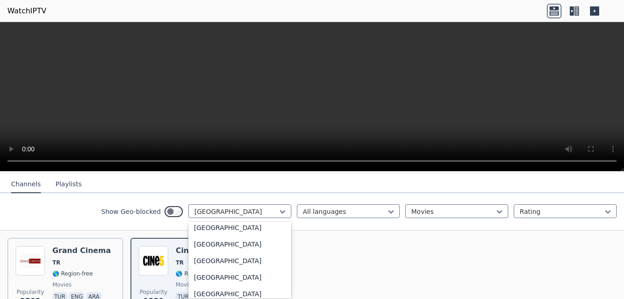
scroll to position [2202, 0]
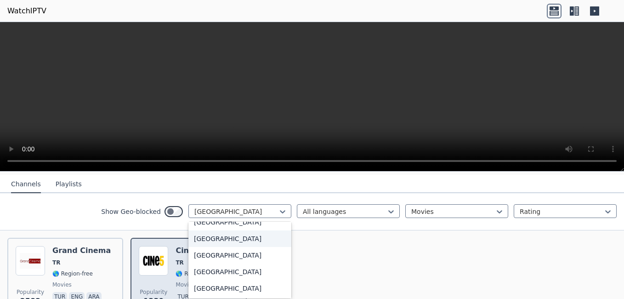
click at [209, 236] on div "[GEOGRAPHIC_DATA]" at bounding box center [239, 238] width 103 height 17
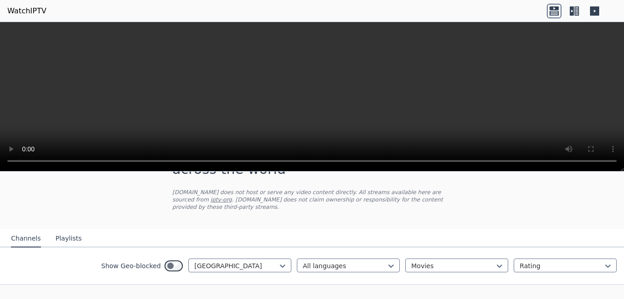
scroll to position [68, 0]
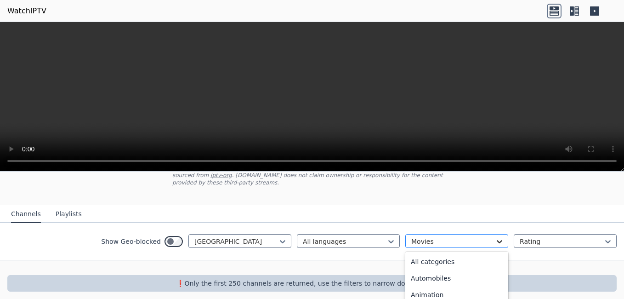
click at [495, 237] on icon at bounding box center [499, 241] width 9 height 9
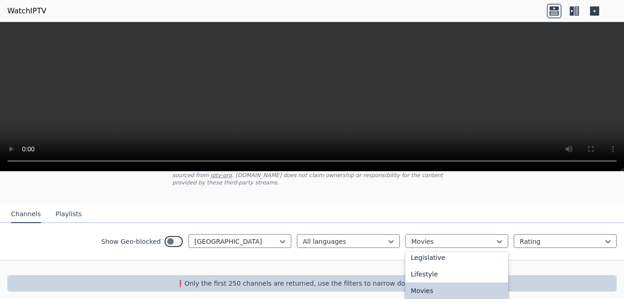
scroll to position [232, 0]
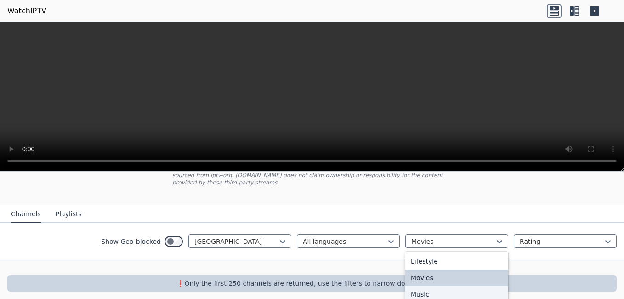
click at [423, 286] on div "Music" at bounding box center [456, 294] width 103 height 17
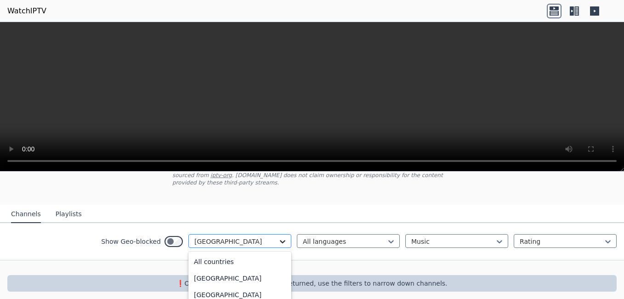
click at [278, 237] on icon at bounding box center [282, 241] width 9 height 9
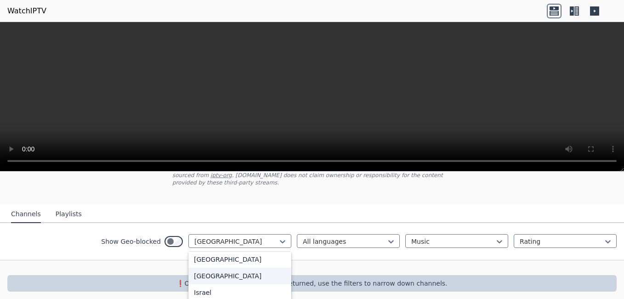
click at [204, 279] on div "[GEOGRAPHIC_DATA]" at bounding box center [239, 275] width 103 height 17
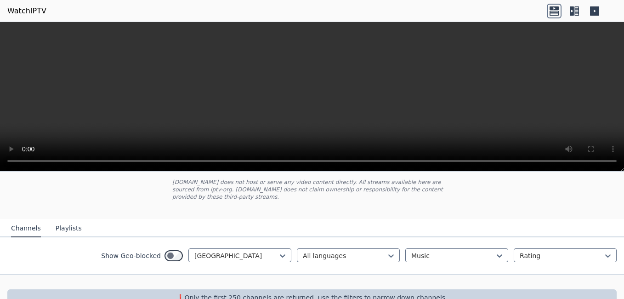
scroll to position [68, 0]
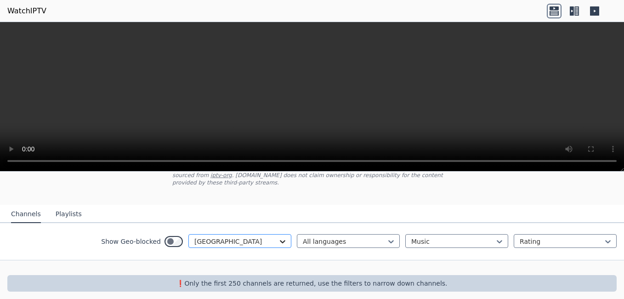
click at [280, 240] on icon at bounding box center [283, 241] width 6 height 3
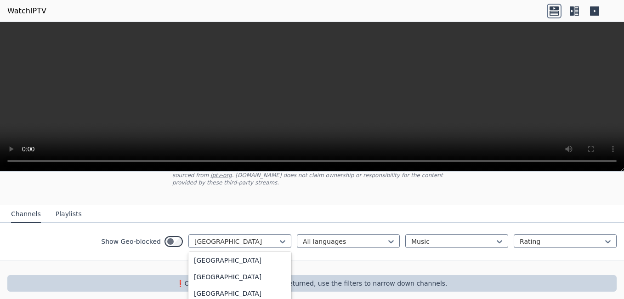
scroll to position [1236, 0]
click at [201, 253] on div "[GEOGRAPHIC_DATA]" at bounding box center [239, 249] width 103 height 17
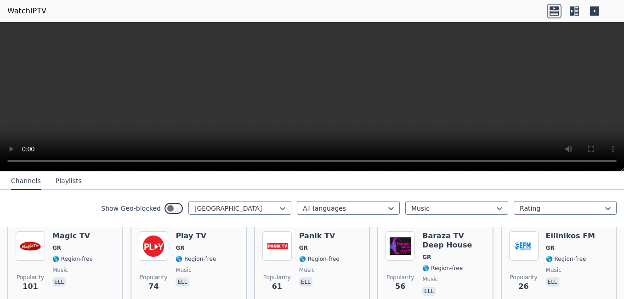
scroll to position [104, 0]
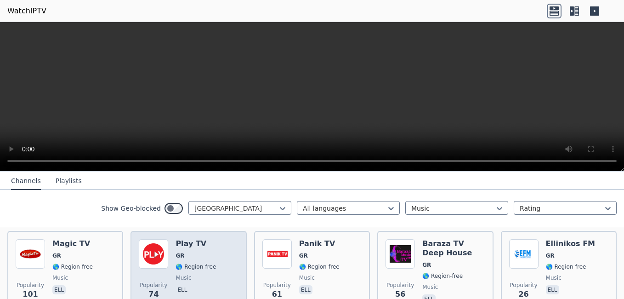
click at [180, 252] on span "GR" at bounding box center [179, 255] width 9 height 7
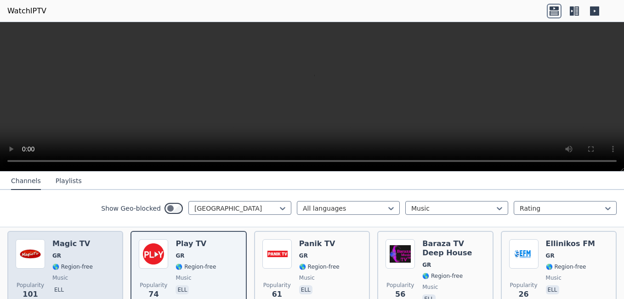
click at [75, 252] on span "GR" at bounding box center [72, 255] width 40 height 7
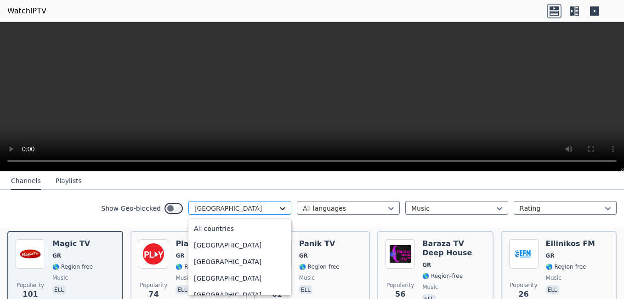
click at [280, 208] on icon at bounding box center [283, 208] width 6 height 3
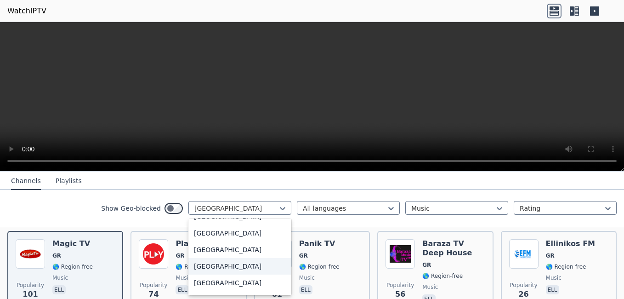
scroll to position [1055, 0]
click at [211, 240] on div "[GEOGRAPHIC_DATA]" at bounding box center [239, 232] width 103 height 17
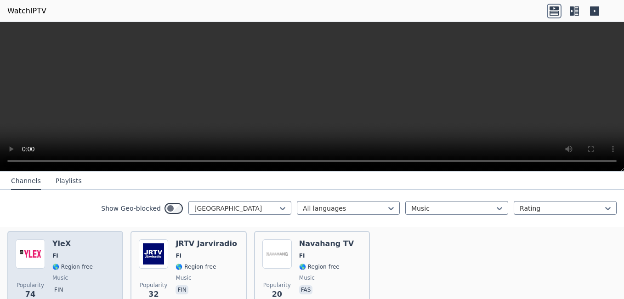
click at [79, 252] on span "FI" at bounding box center [72, 255] width 40 height 7
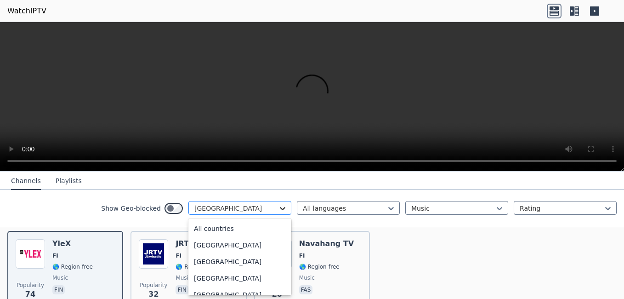
click at [279, 210] on icon at bounding box center [282, 207] width 9 height 9
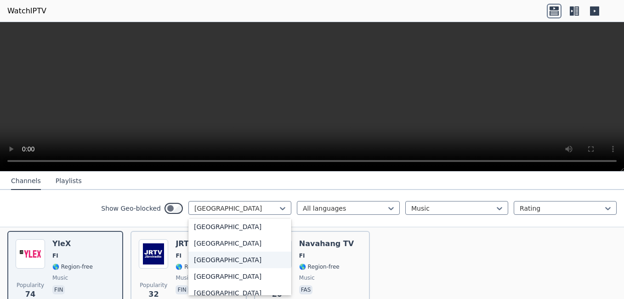
click at [199, 257] on div "[GEOGRAPHIC_DATA]" at bounding box center [239, 259] width 103 height 17
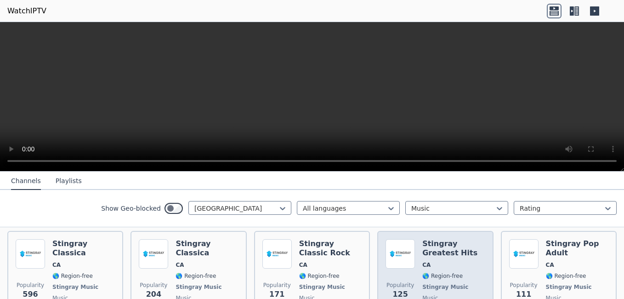
click at [413, 263] on div "Popularity 125 Stingray Greatest Hits CA 🌎 Region-free Stingray Music music eng" at bounding box center [434, 283] width 99 height 88
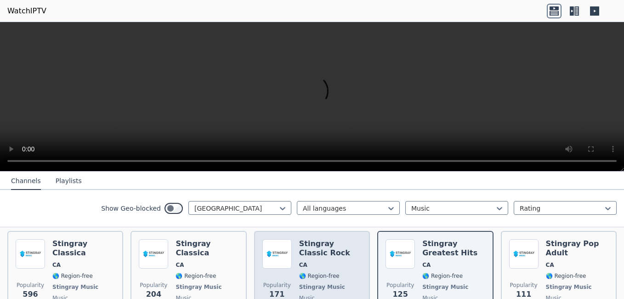
click at [341, 261] on div "Stingray Classic Rock CA 🌎 Region-free Stingray Music music eng" at bounding box center [330, 283] width 62 height 88
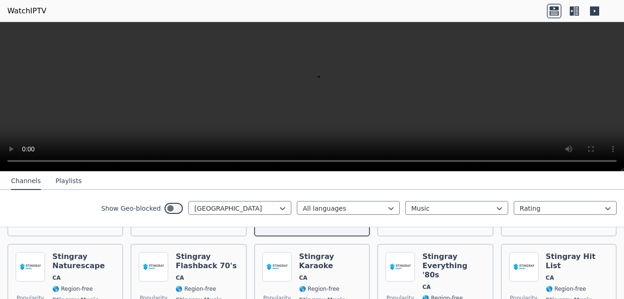
scroll to position [208, 0]
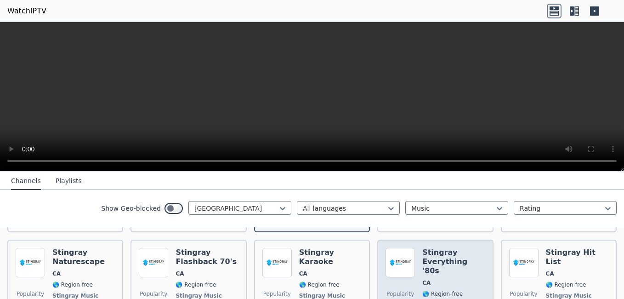
click at [461, 248] on div "Stingray Everything '80s CA 🌎 Region-free Stingray Music music eng" at bounding box center [453, 291] width 62 height 86
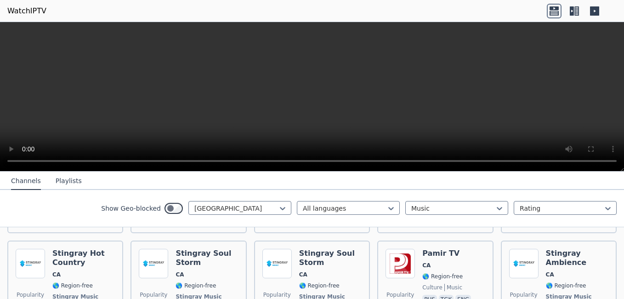
scroll to position [869, 0]
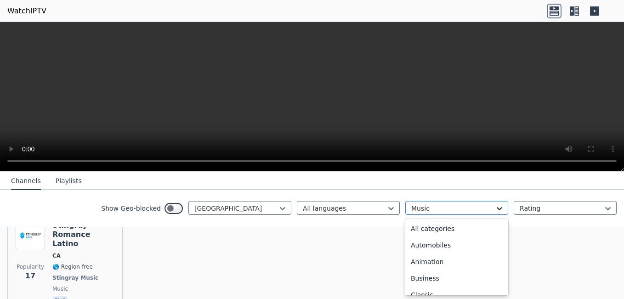
click at [495, 211] on icon at bounding box center [499, 207] width 9 height 9
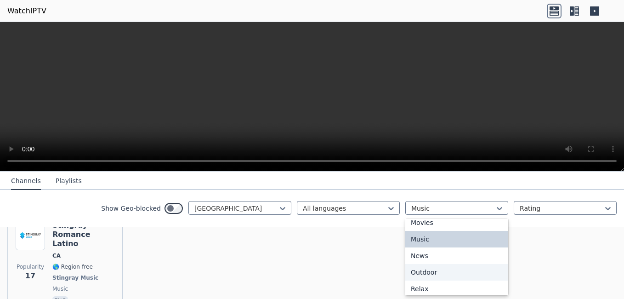
scroll to position [250, 0]
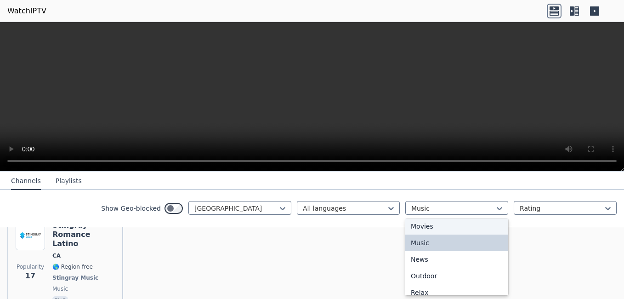
click at [428, 223] on div "Movies" at bounding box center [456, 226] width 103 height 17
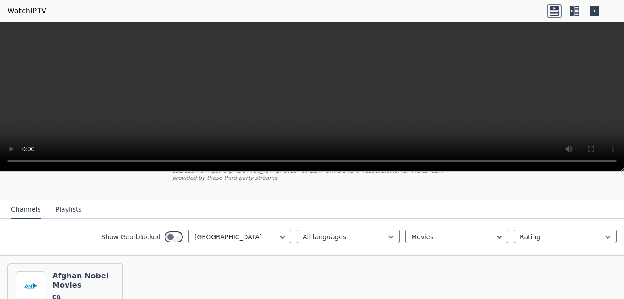
scroll to position [71, 0]
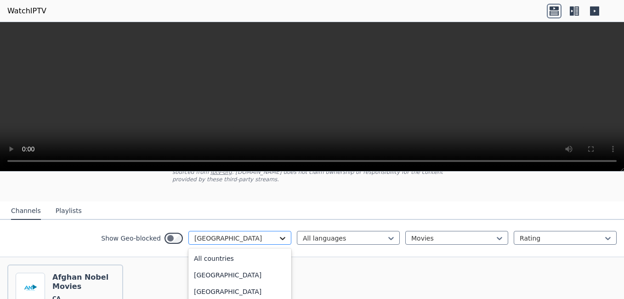
click at [278, 233] on icon at bounding box center [282, 237] width 9 height 9
click at [205, 283] on div "[GEOGRAPHIC_DATA]" at bounding box center [239, 289] width 103 height 17
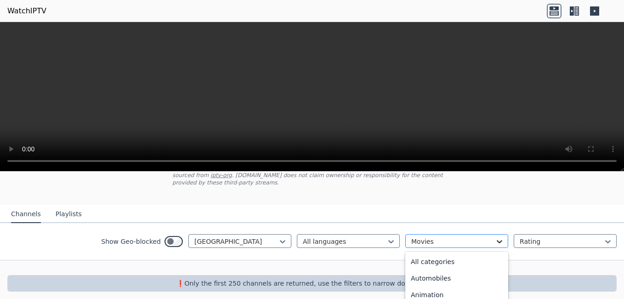
click at [495, 237] on icon at bounding box center [499, 241] width 9 height 9
click at [278, 237] on icon at bounding box center [282, 241] width 9 height 9
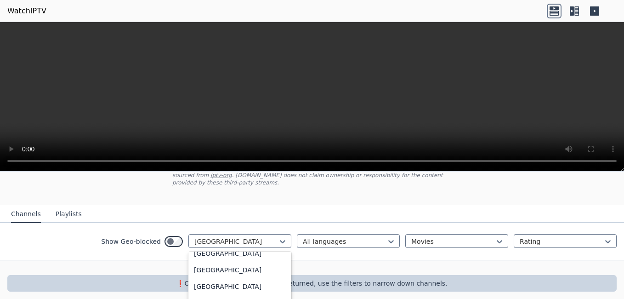
scroll to position [1692, 0]
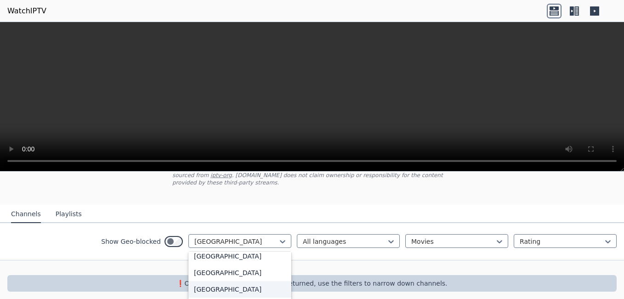
click at [196, 293] on div "[GEOGRAPHIC_DATA]" at bounding box center [239, 289] width 103 height 17
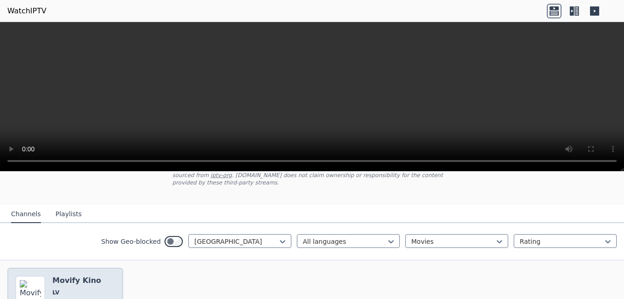
click at [77, 288] on span "LV" at bounding box center [76, 291] width 49 height 7
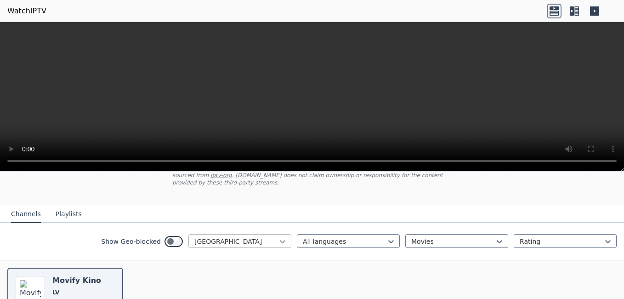
click at [280, 240] on icon at bounding box center [283, 241] width 6 height 3
click at [204, 268] on div "[GEOGRAPHIC_DATA]" at bounding box center [239, 267] width 103 height 17
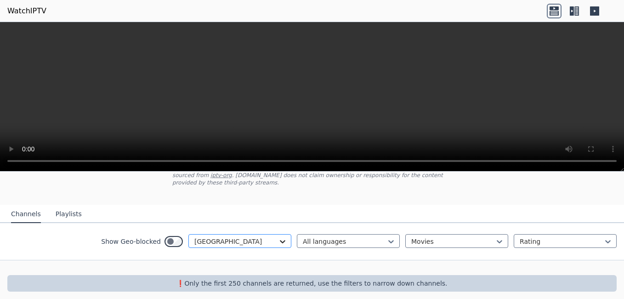
click at [280, 240] on icon at bounding box center [283, 241] width 6 height 3
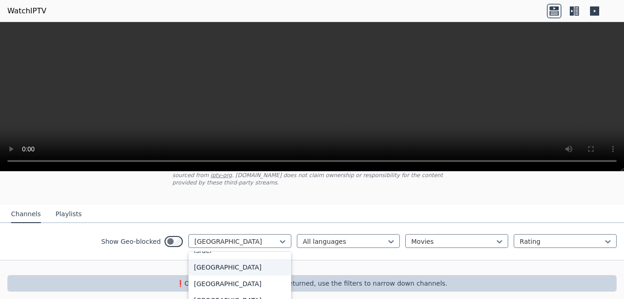
click at [198, 269] on div "[GEOGRAPHIC_DATA]" at bounding box center [239, 267] width 103 height 17
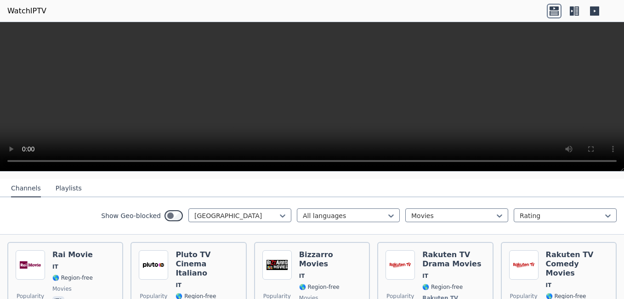
scroll to position [104, 0]
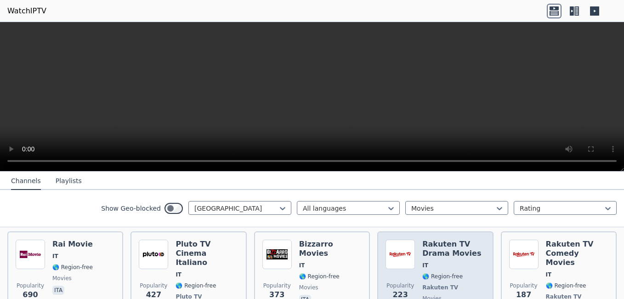
click at [430, 261] on span "IT" at bounding box center [453, 264] width 62 height 7
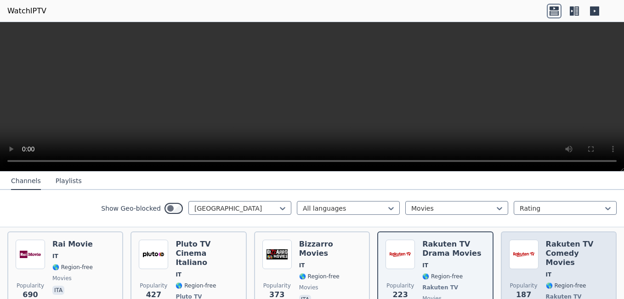
click at [562, 271] on span "IT" at bounding box center [577, 274] width 62 height 7
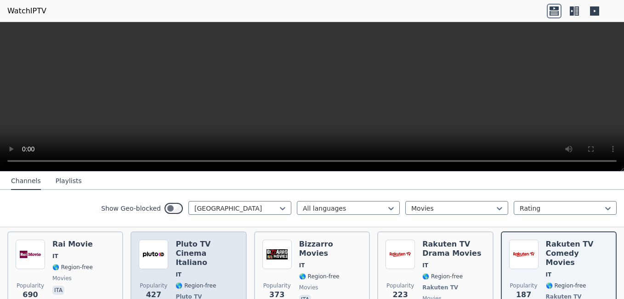
click at [205, 271] on span "IT" at bounding box center [206, 274] width 62 height 7
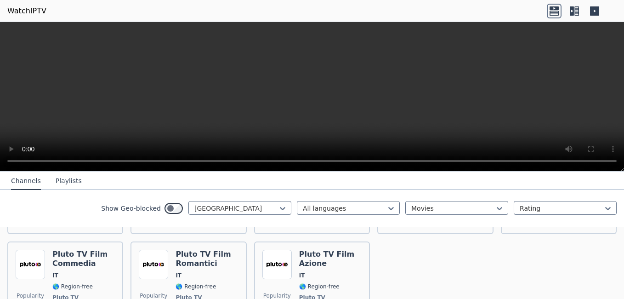
scroll to position [310, 0]
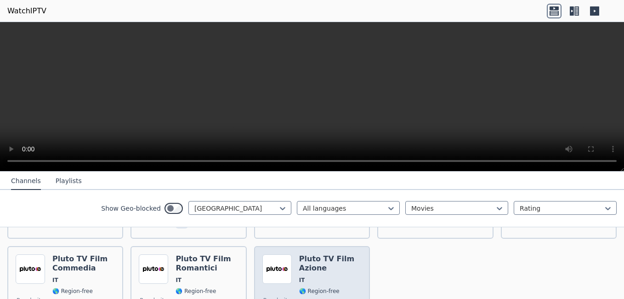
click at [305, 276] on span "IT" at bounding box center [330, 279] width 62 height 7
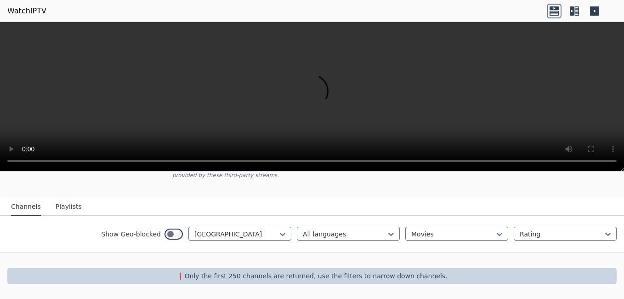
scroll to position [68, 0]
